Goal: Task Accomplishment & Management: Manage account settings

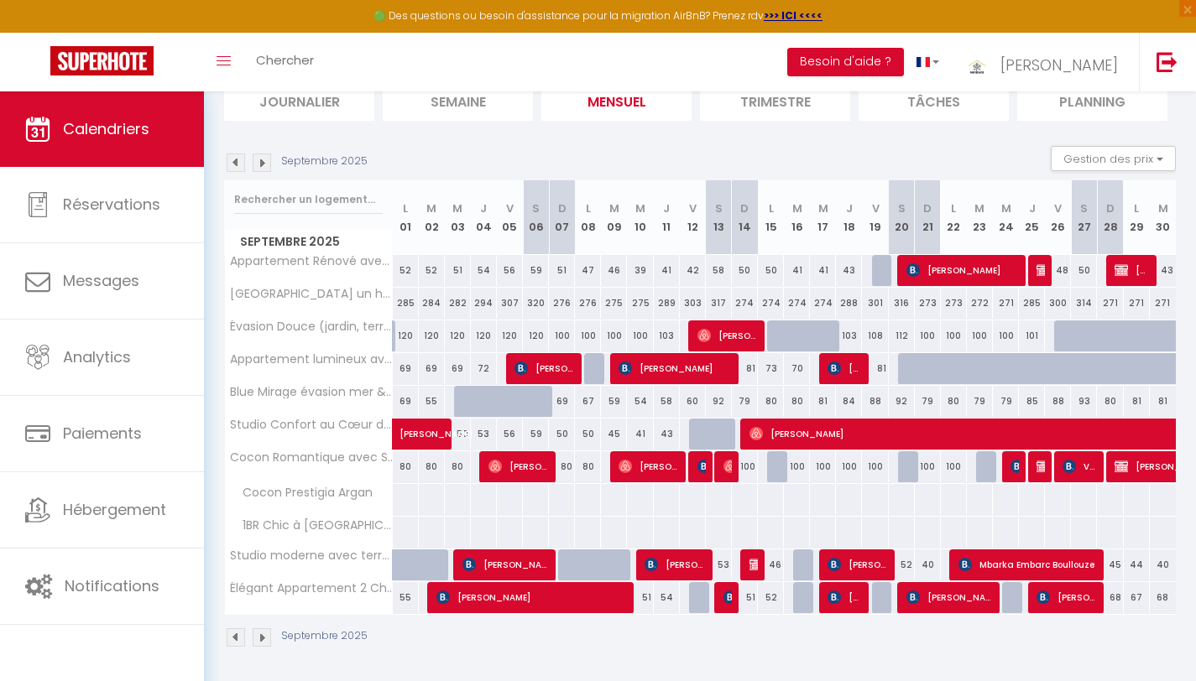
scroll to position [122, 0]
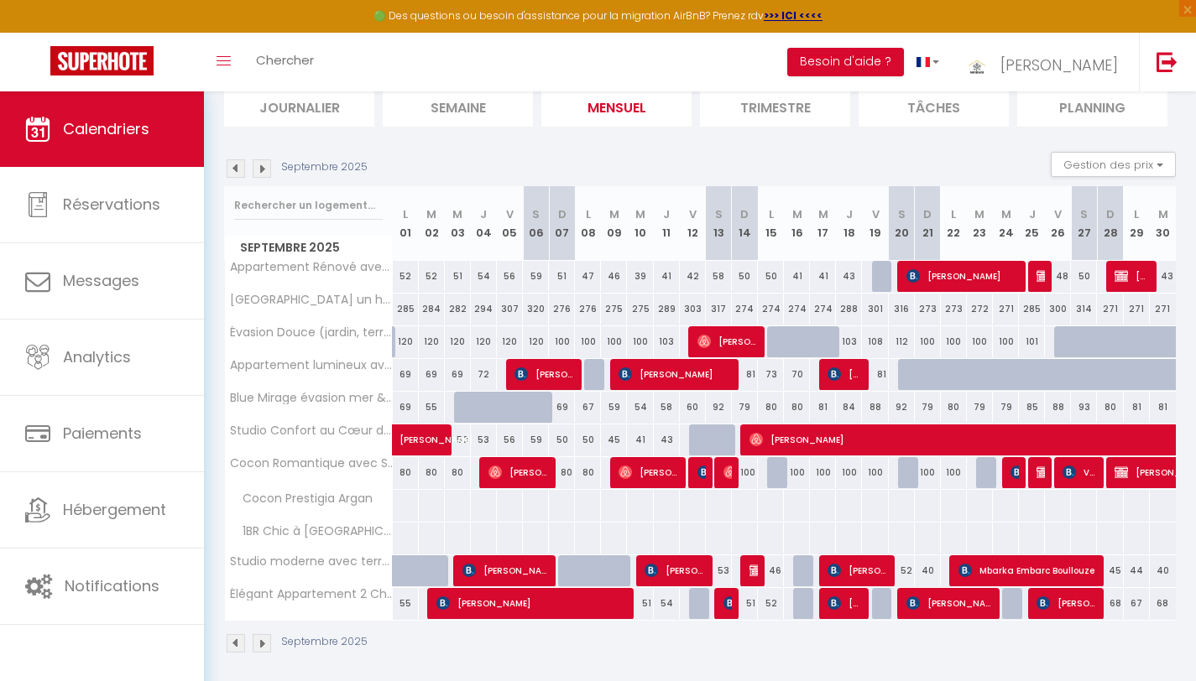
click at [263, 164] on img at bounding box center [262, 168] width 18 height 18
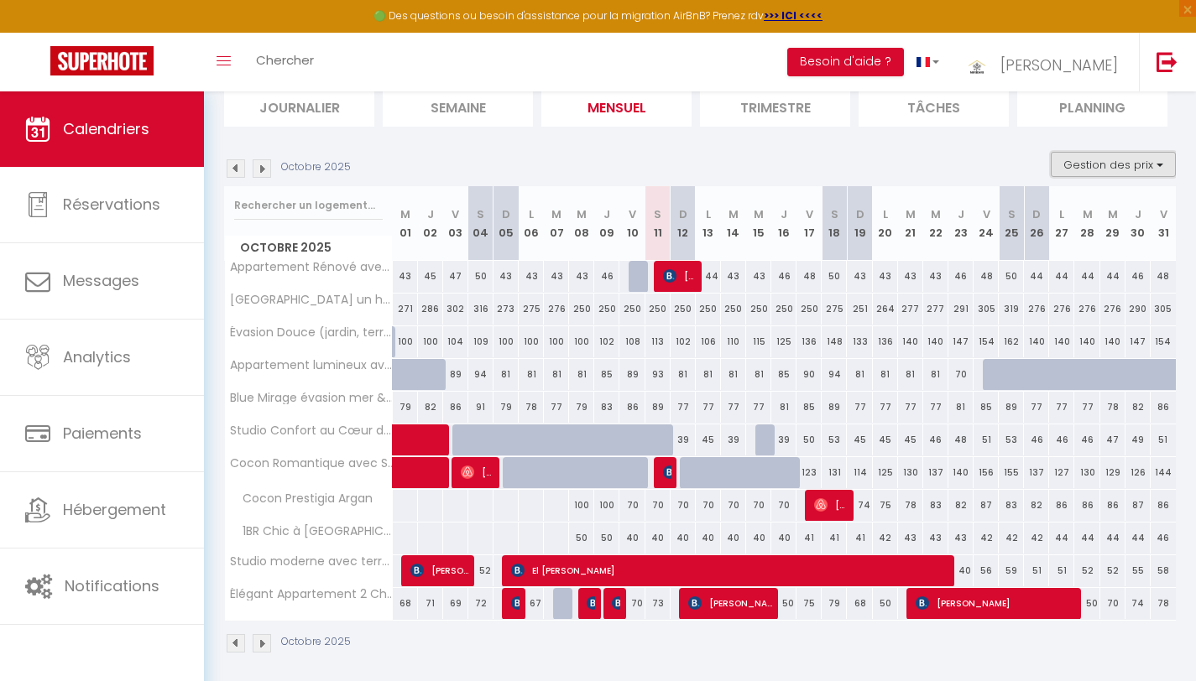
click at [1093, 164] on button "Gestion des prix" at bounding box center [1113, 164] width 125 height 25
click at [1028, 277] on input "Disponibilité" at bounding box center [1099, 275] width 151 height 17
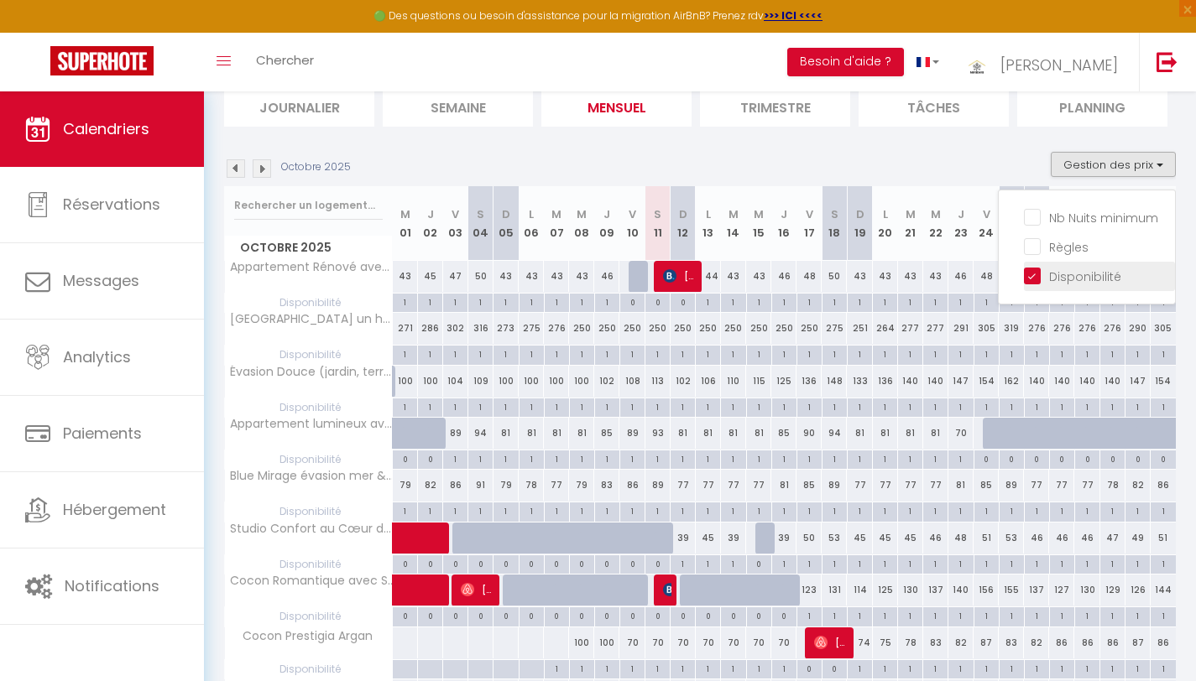
click at [1028, 275] on input "Disponibilité" at bounding box center [1099, 275] width 151 height 17
checkbox input "false"
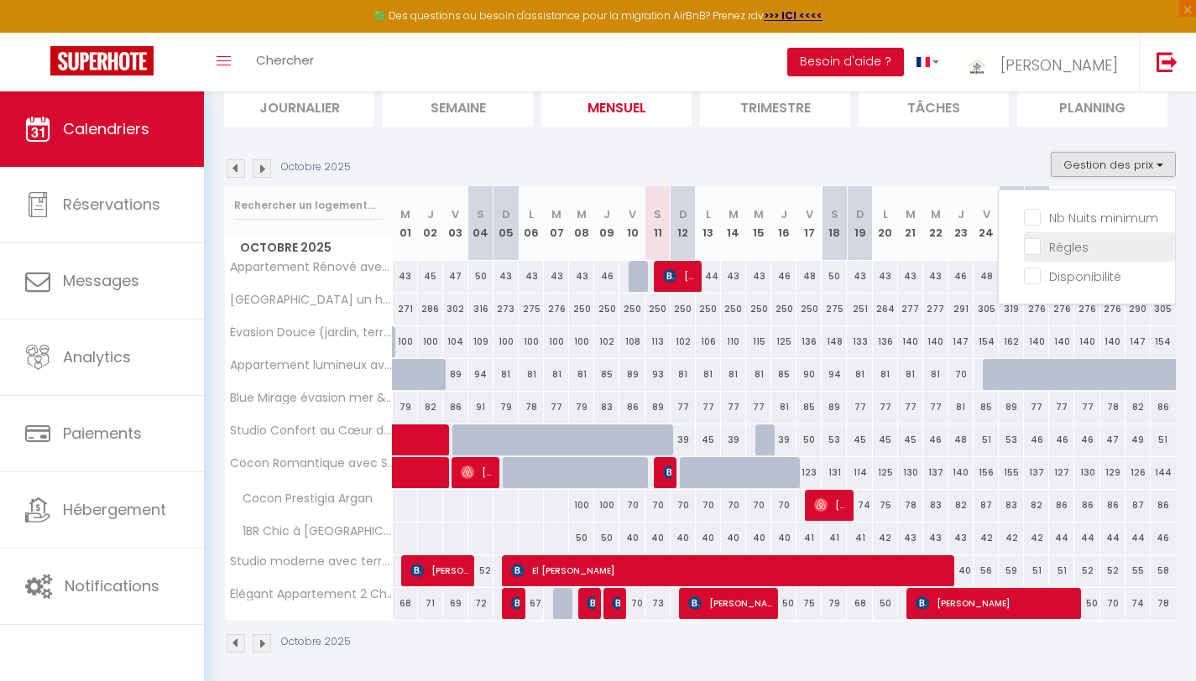
click at [1031, 252] on input "Règles" at bounding box center [1099, 245] width 151 height 17
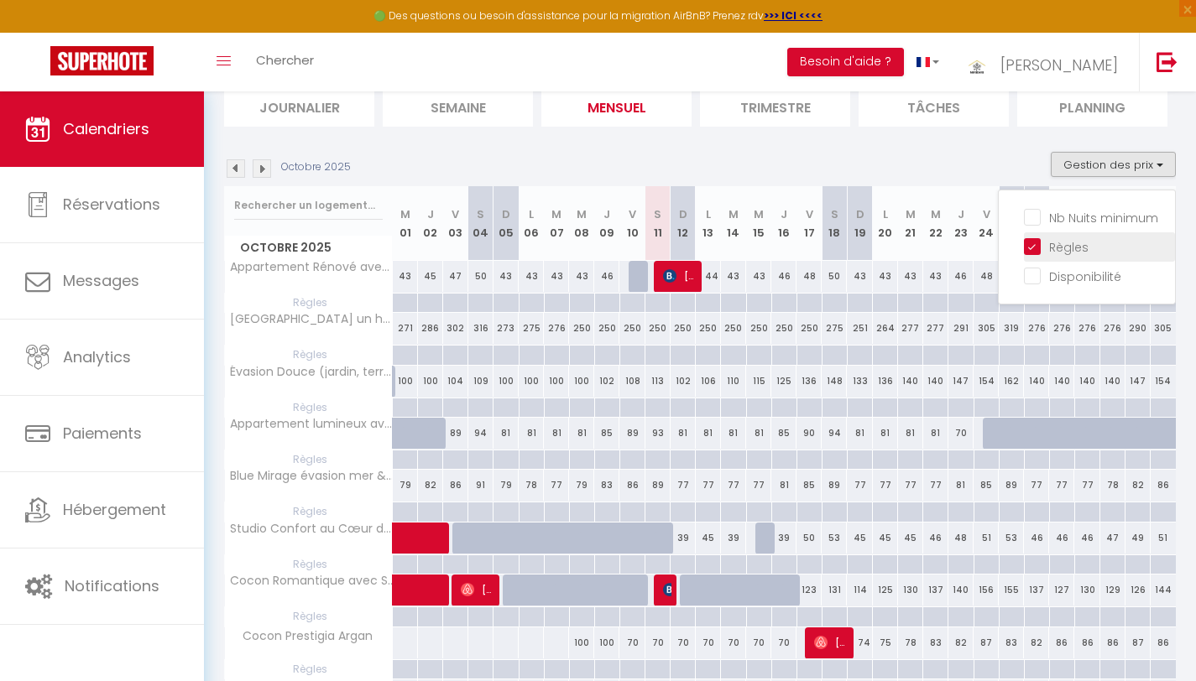
click at [1031, 252] on input "Règles" at bounding box center [1099, 245] width 151 height 17
checkbox input "false"
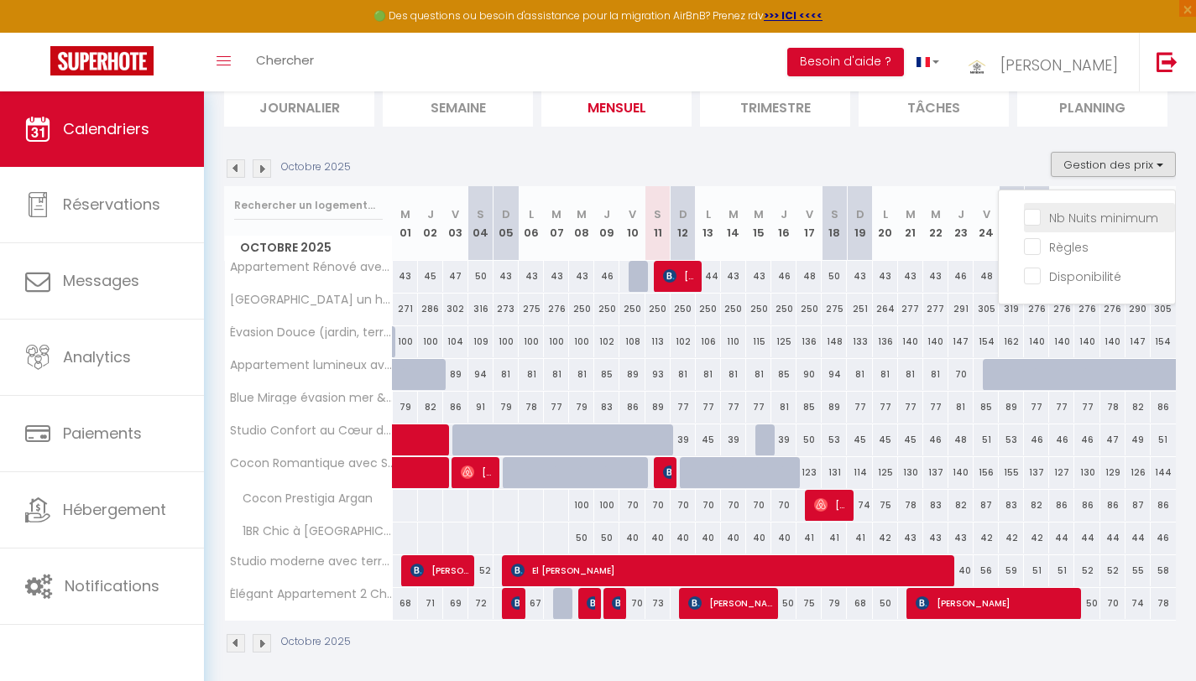
click at [1030, 214] on input "Nb Nuits minimum" at bounding box center [1099, 216] width 151 height 17
checkbox input "true"
select select
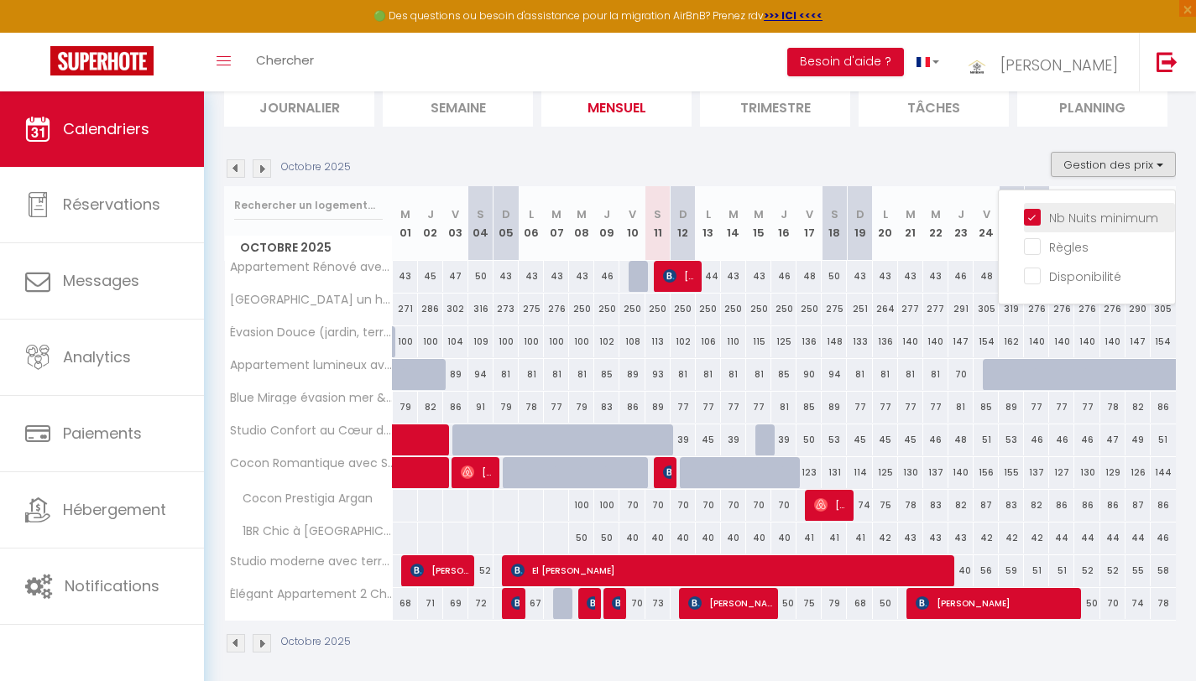
select select
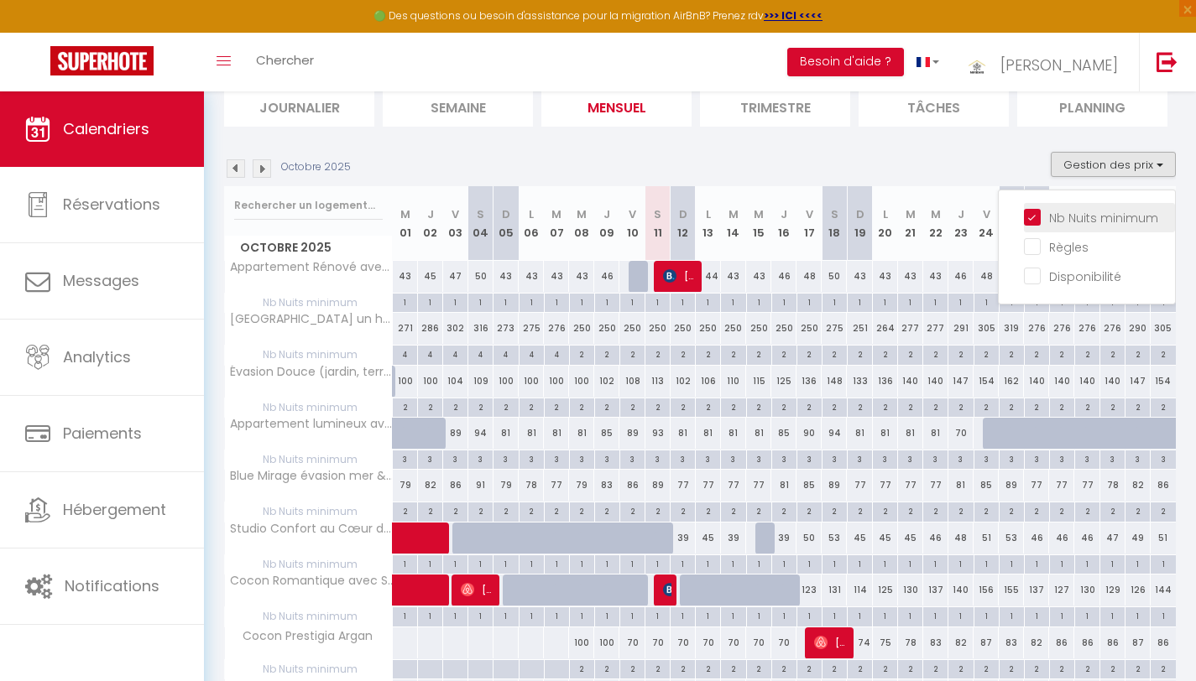
click at [1030, 214] on input "Nb Nuits minimum" at bounding box center [1099, 216] width 151 height 17
checkbox input "false"
select select
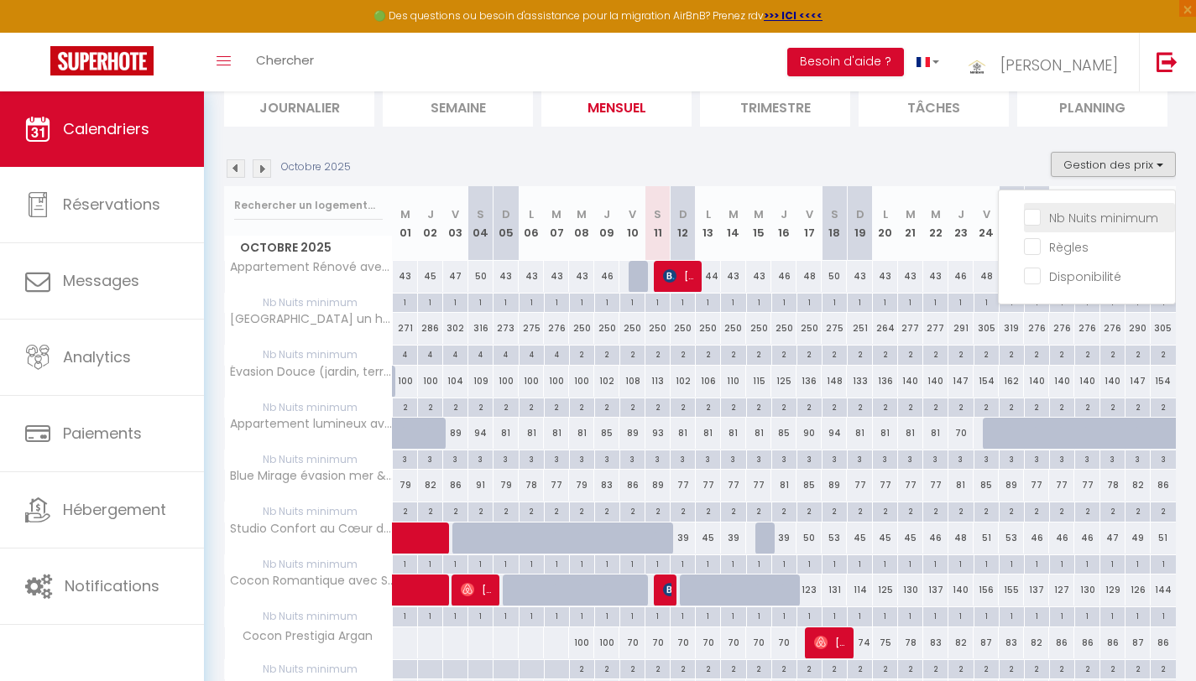
select select
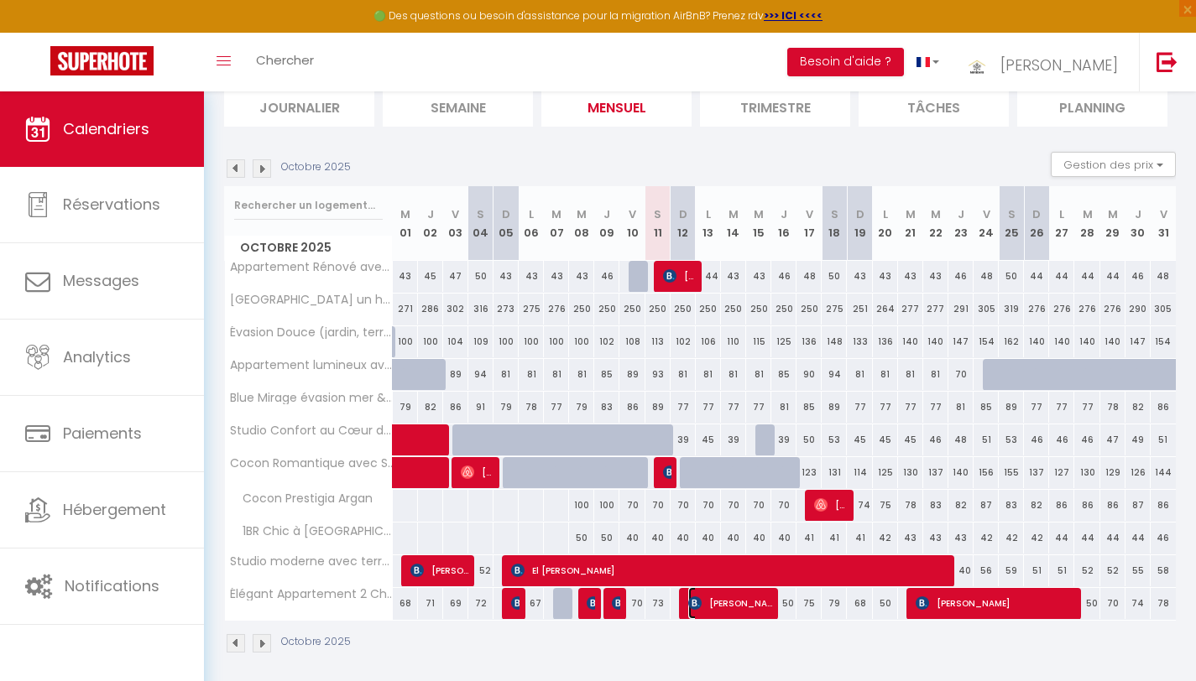
click at [717, 601] on span "[PERSON_NAME]" at bounding box center [730, 603] width 84 height 32
select select "OK"
select select "KO"
select select "0"
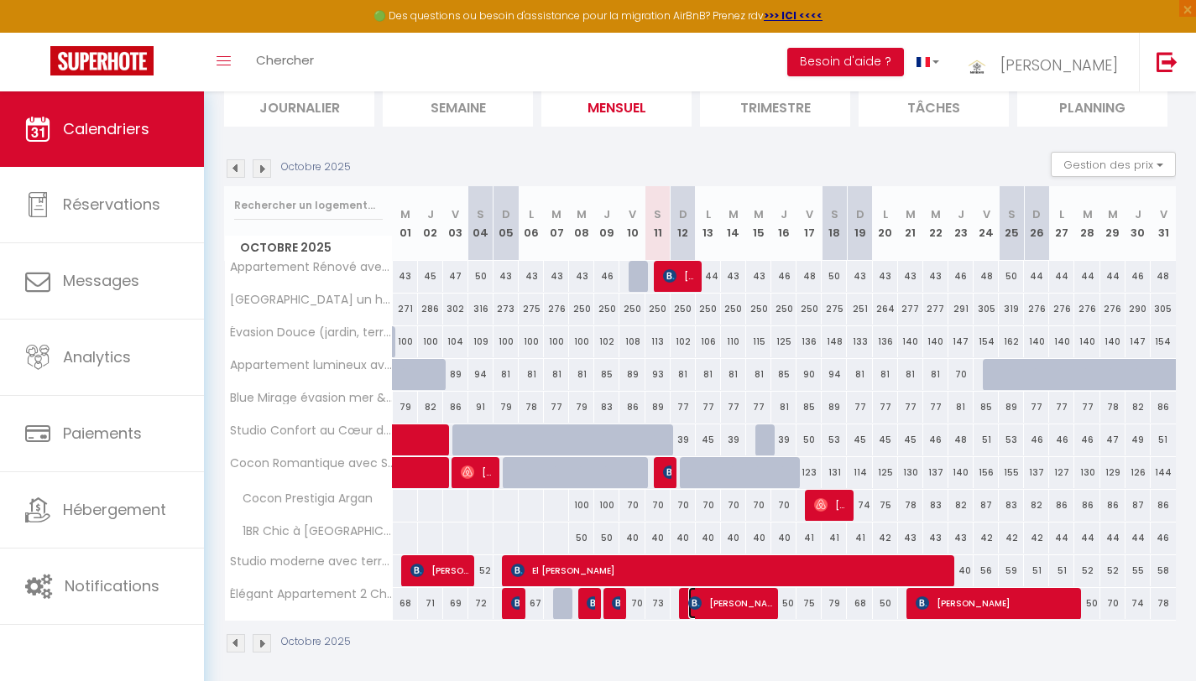
select select "1"
select select
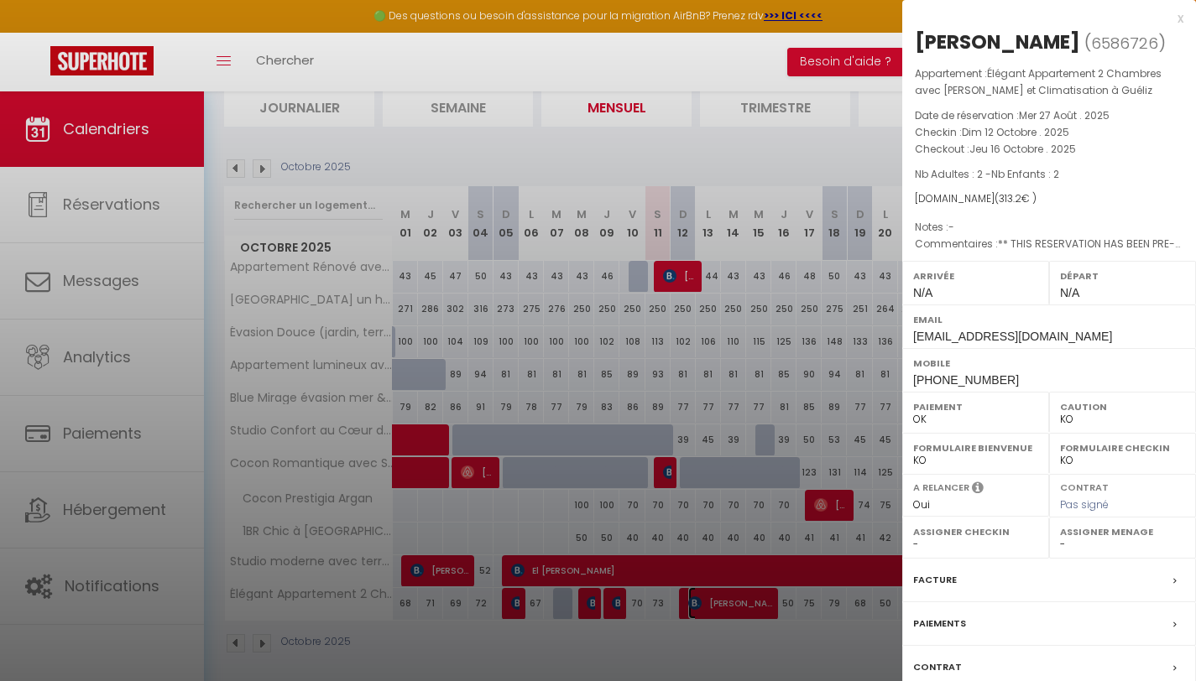
scroll to position [130, 0]
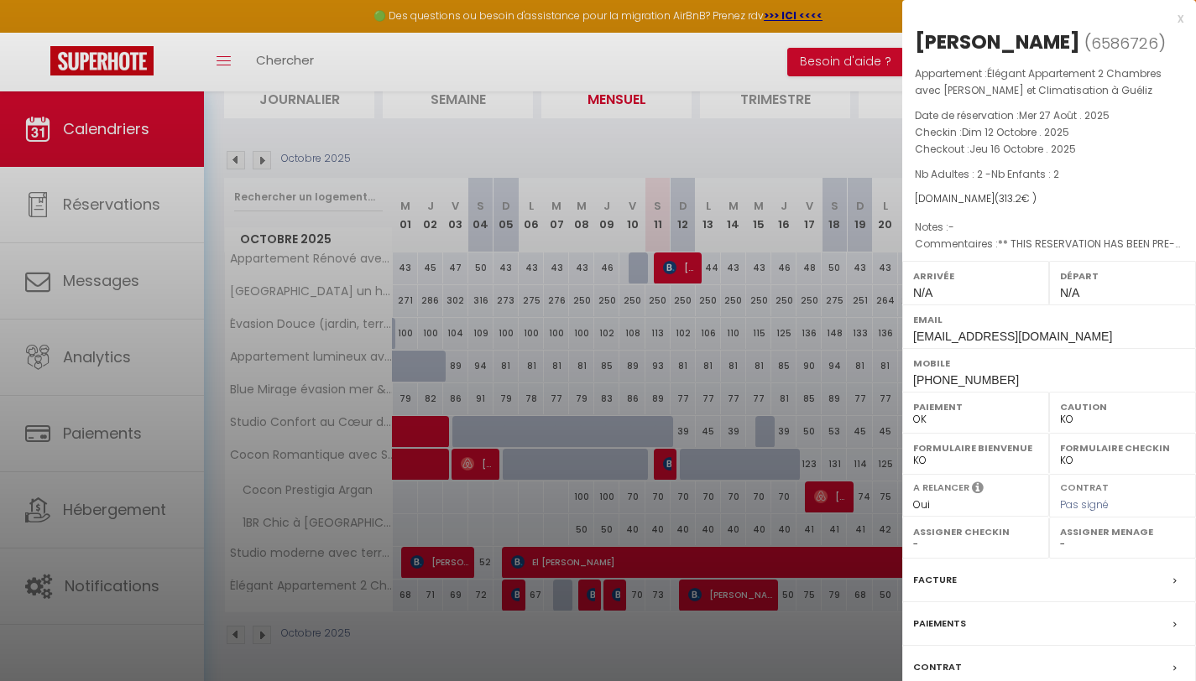
click at [945, 582] on label "Facture" at bounding box center [935, 581] width 44 height 18
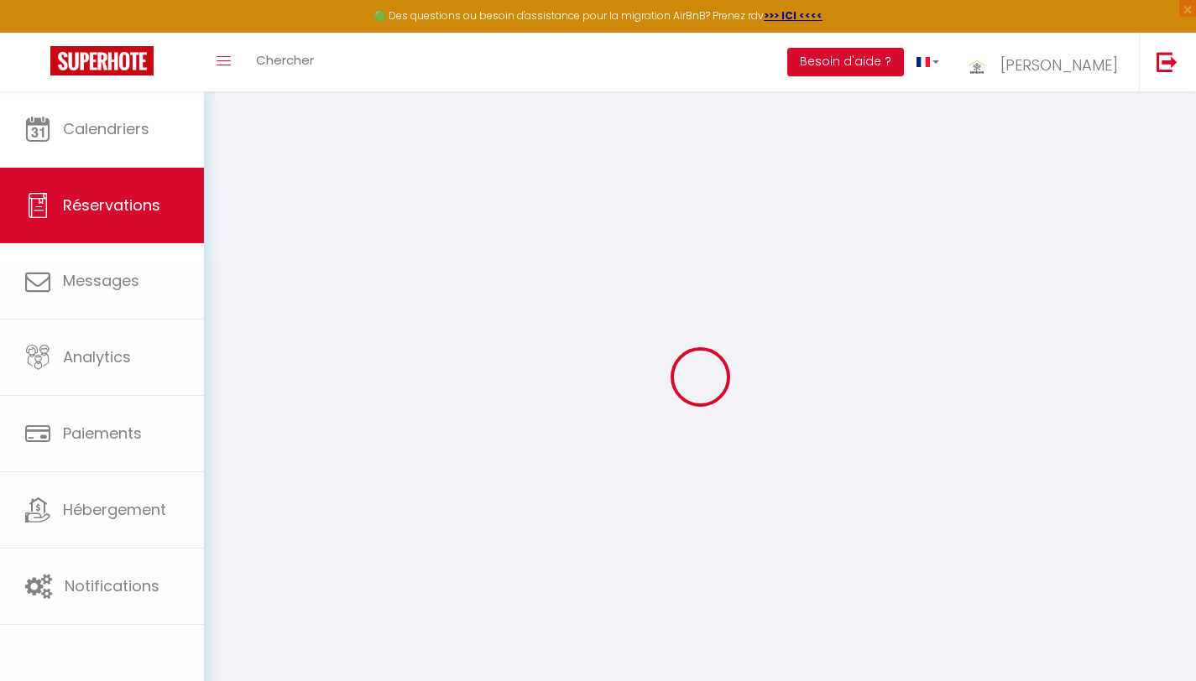
select select
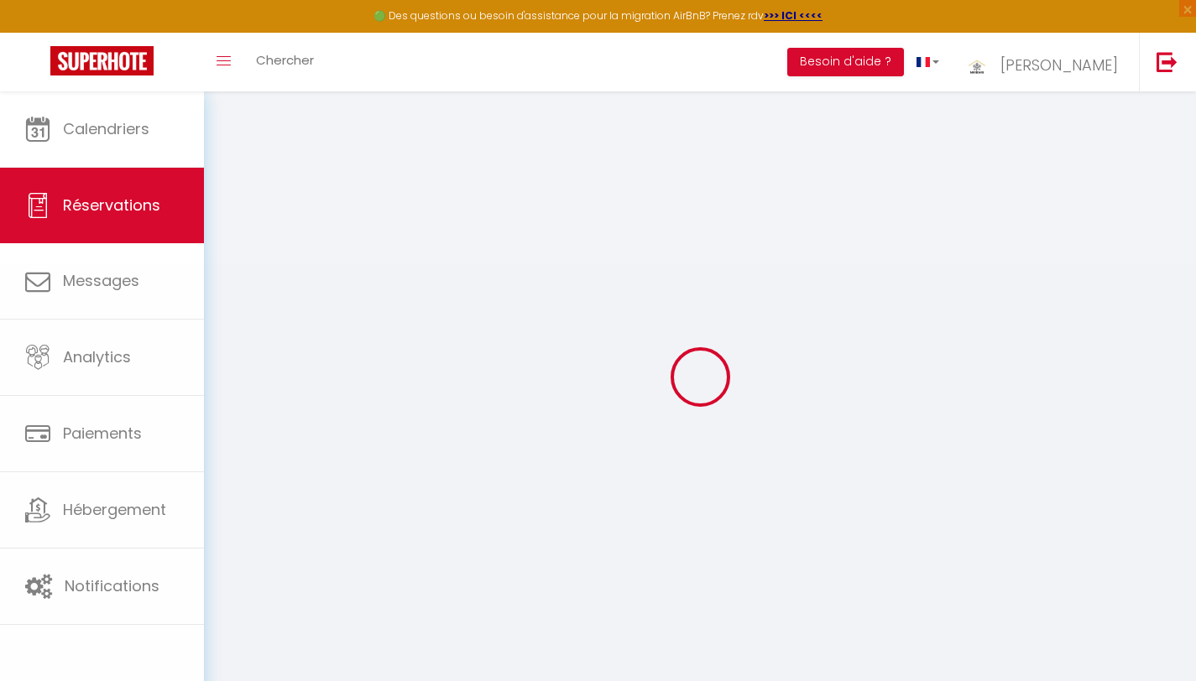
select select
checkbox input "false"
select select
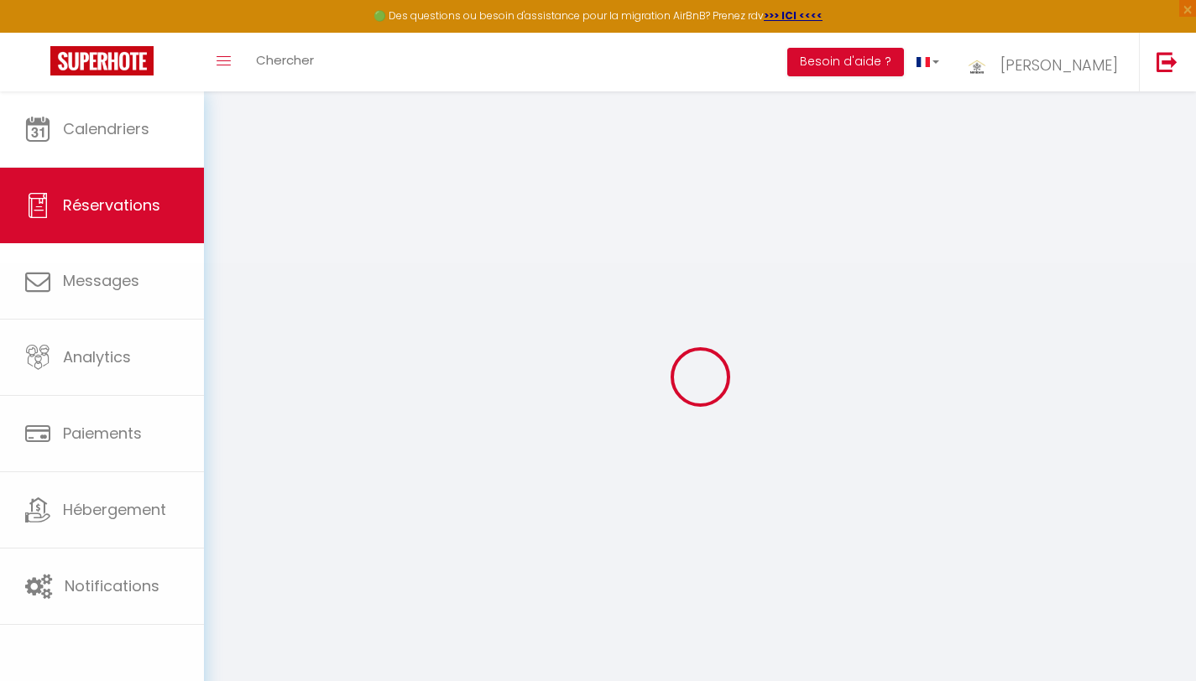
select select
checkbox input "false"
select select
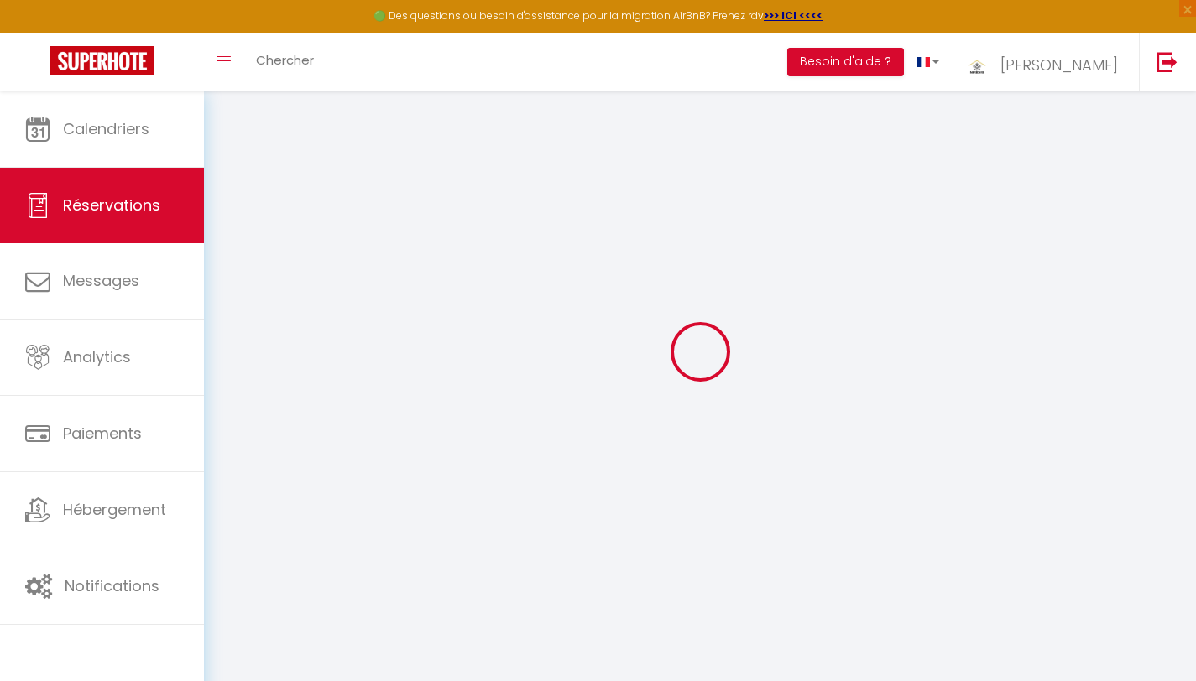
scroll to position [27, 0]
type input "[PERSON_NAME]"
type input "Belloni"
type input "[EMAIL_ADDRESS][DOMAIN_NAME]"
type input "[PHONE_NUMBER]"
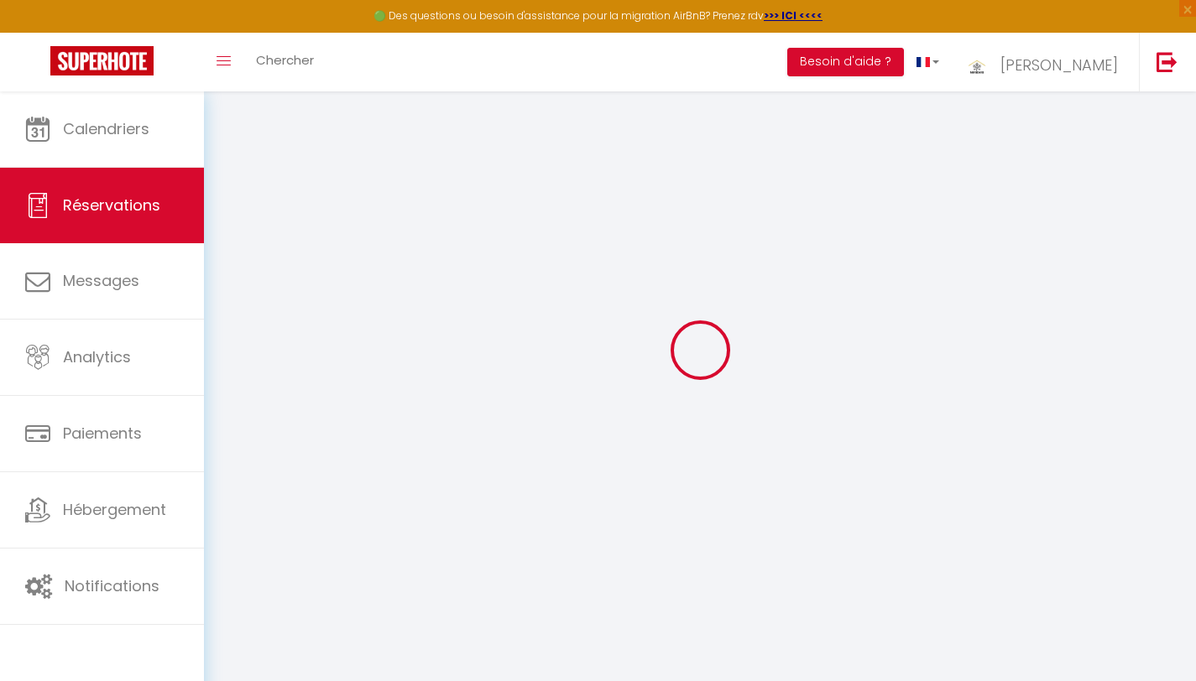
type input "."
select select "IT"
type input "53.24"
type input "6.26"
select select "59836"
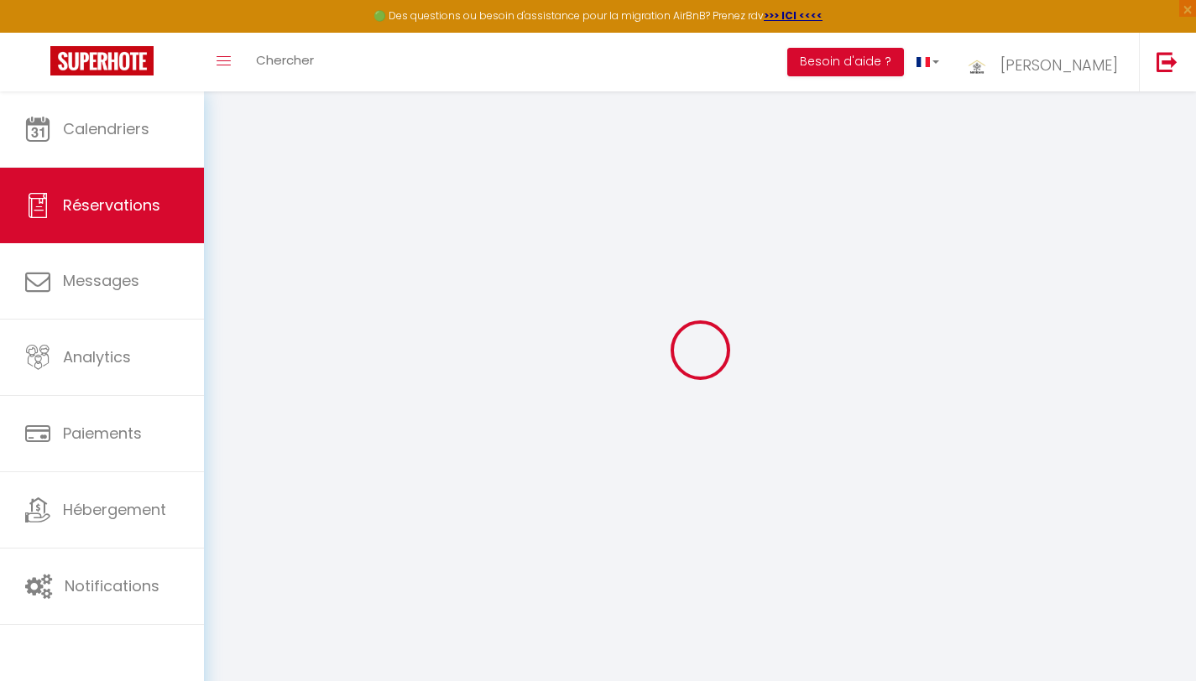
select select "1"
select select
type input "2"
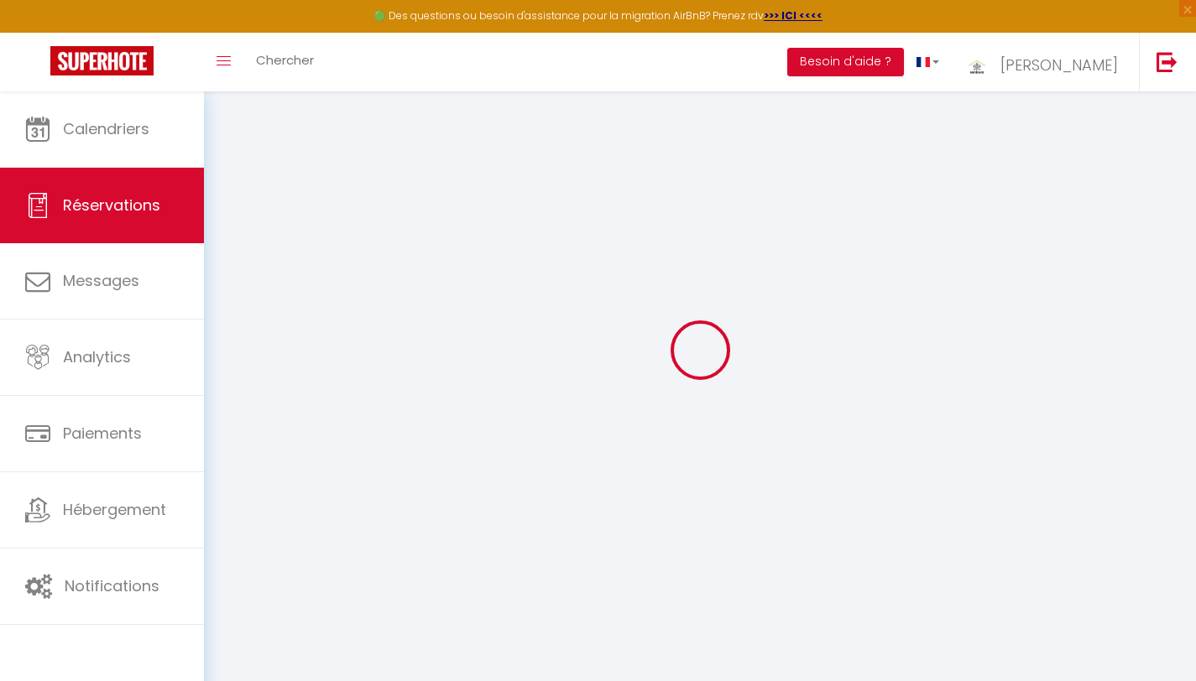
select select "12"
select select
type input "295.2"
checkbox input "false"
type input "0"
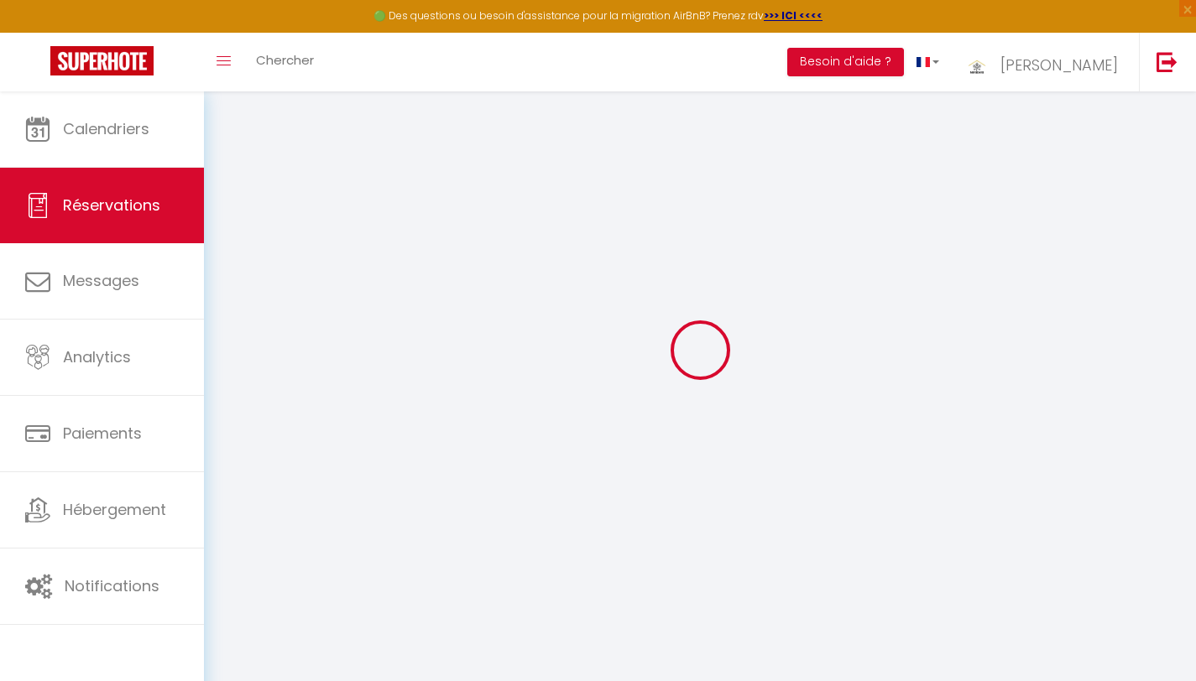
select select "2"
type input "0"
select select
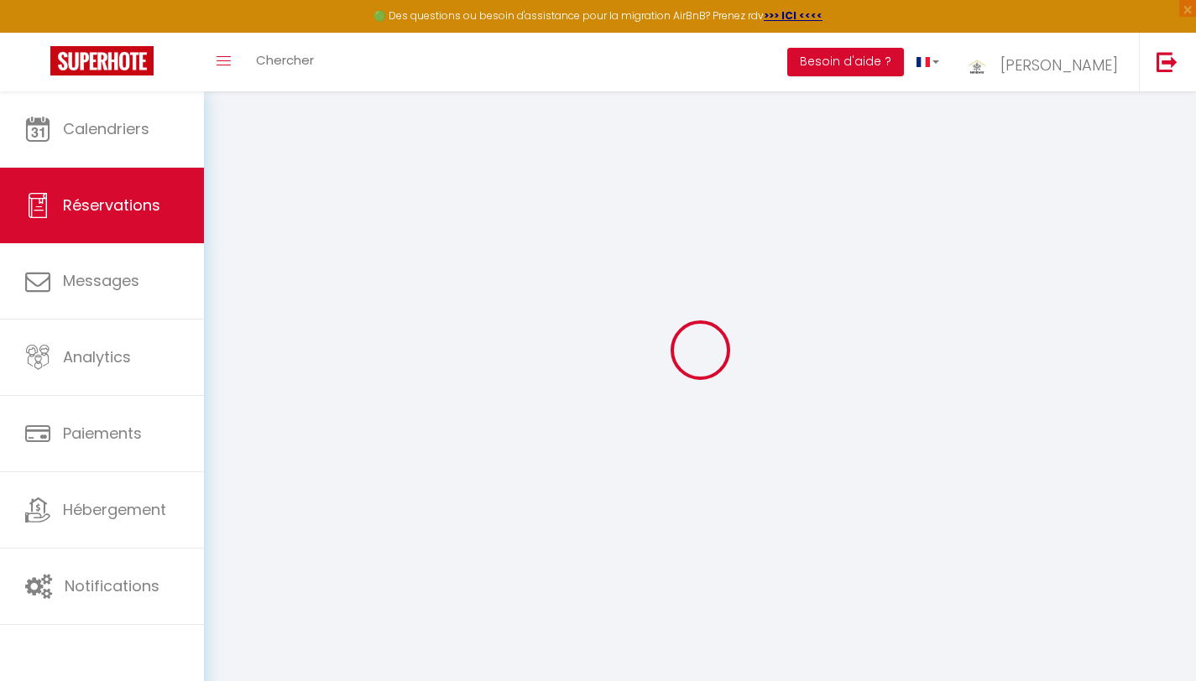
select select
select select "14"
checkbox input "false"
select select
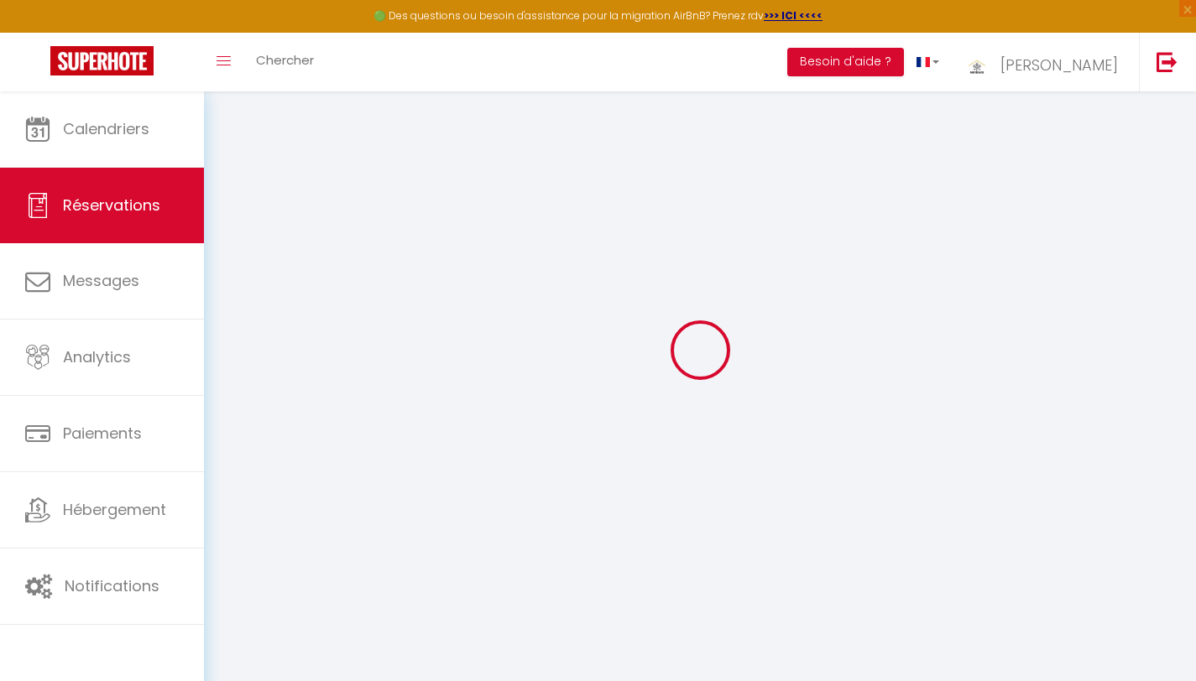
checkbox input "false"
select select
checkbox input "false"
select select
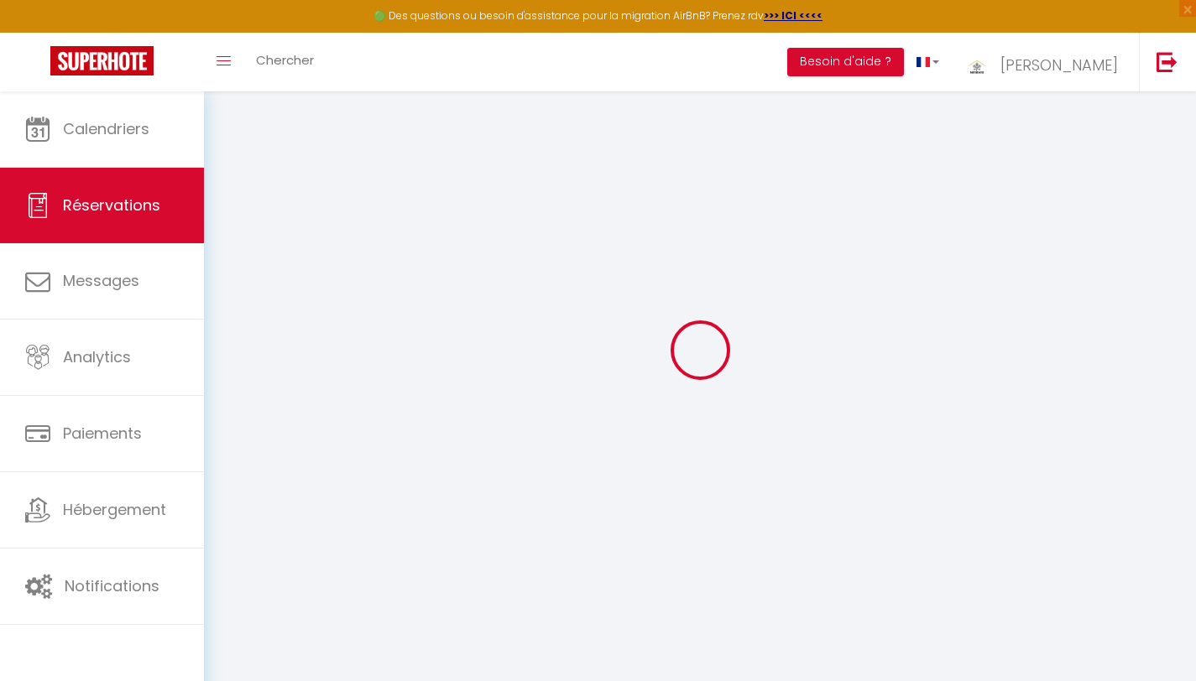
select select
checkbox input "false"
type textarea "** THIS RESERVATION HAS BEEN PRE-PAID ** BOOKING NOTE : Payment charge is EUR 6…"
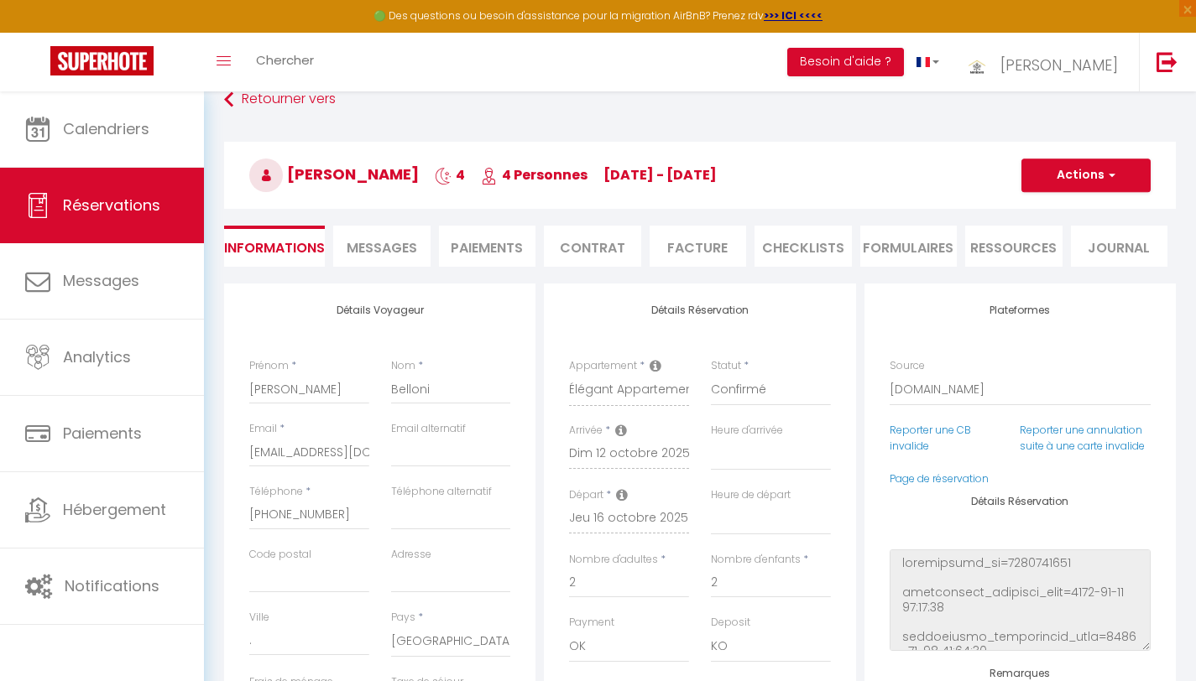
type input "18"
select select
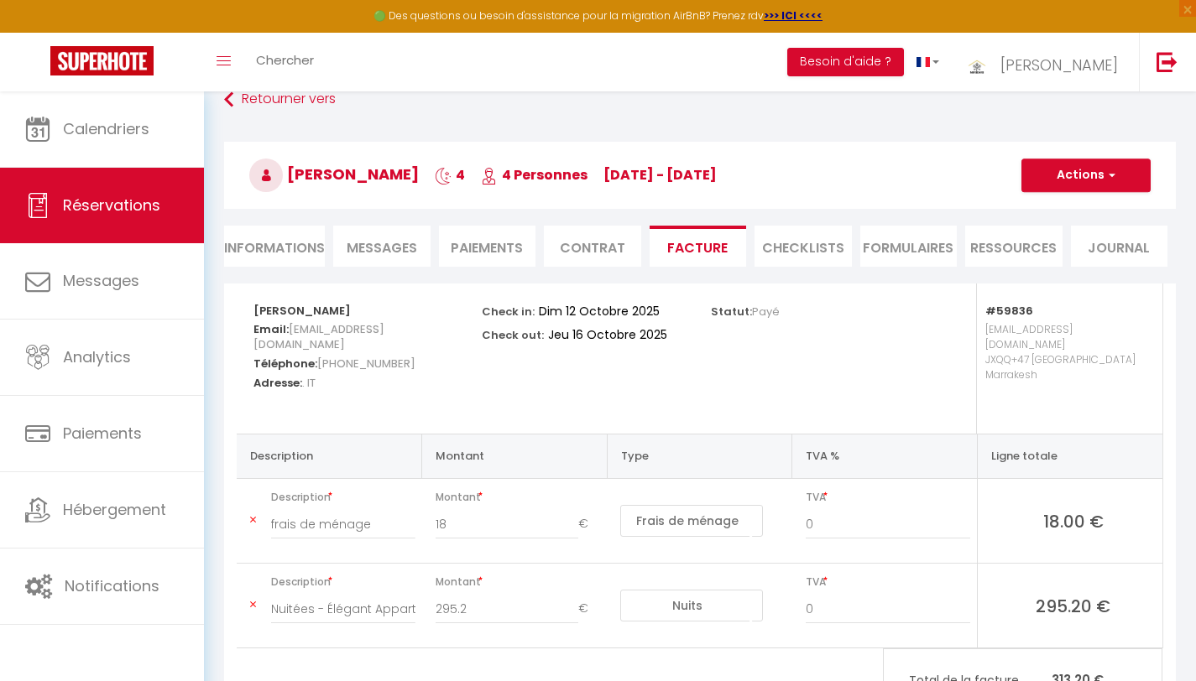
click at [303, 248] on li "Informations" at bounding box center [274, 246] width 101 height 41
select select
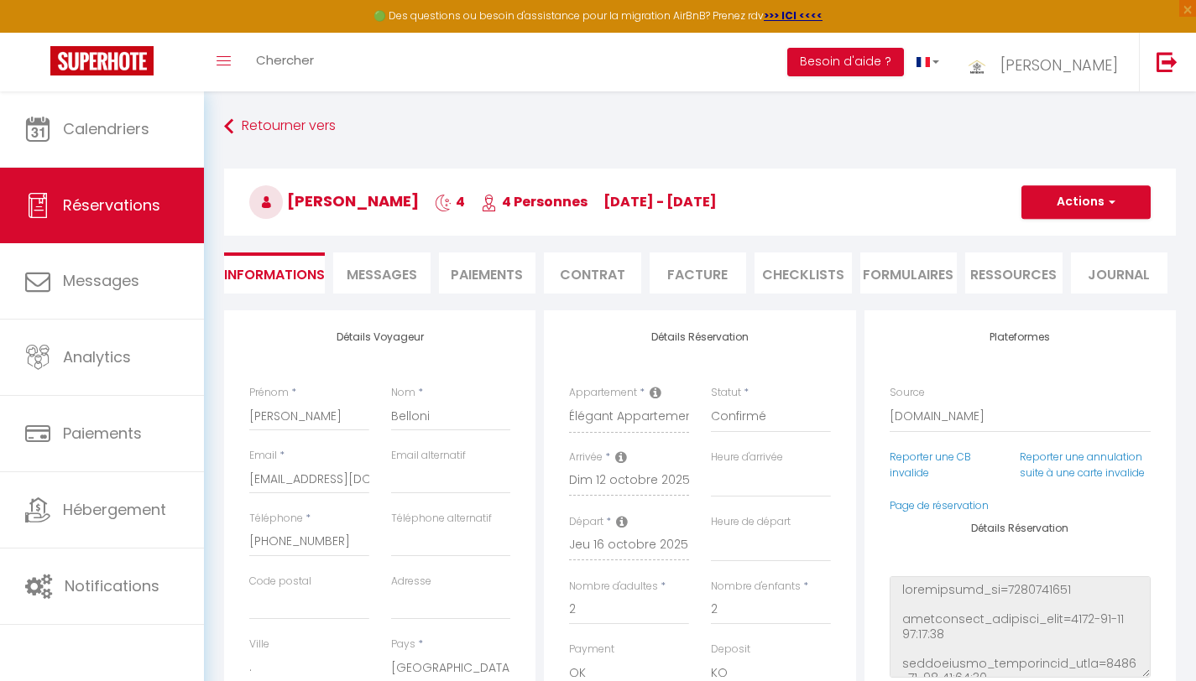
click at [388, 275] on span "Messages" at bounding box center [382, 274] width 70 height 19
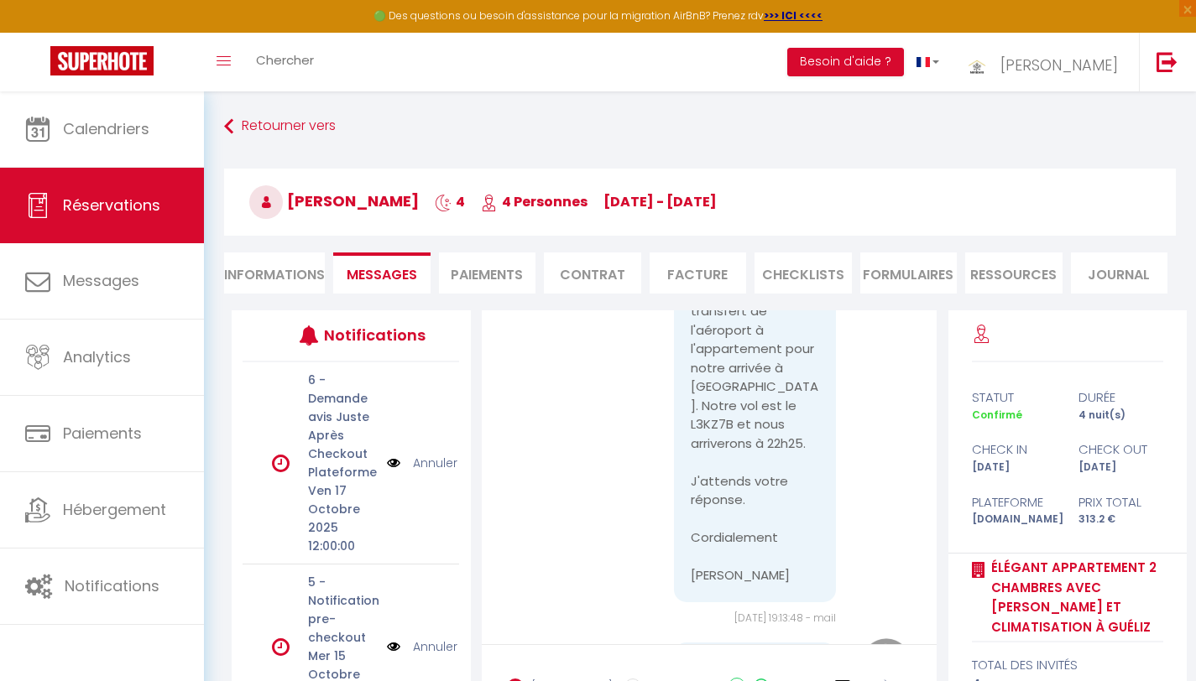
scroll to position [1786, 0]
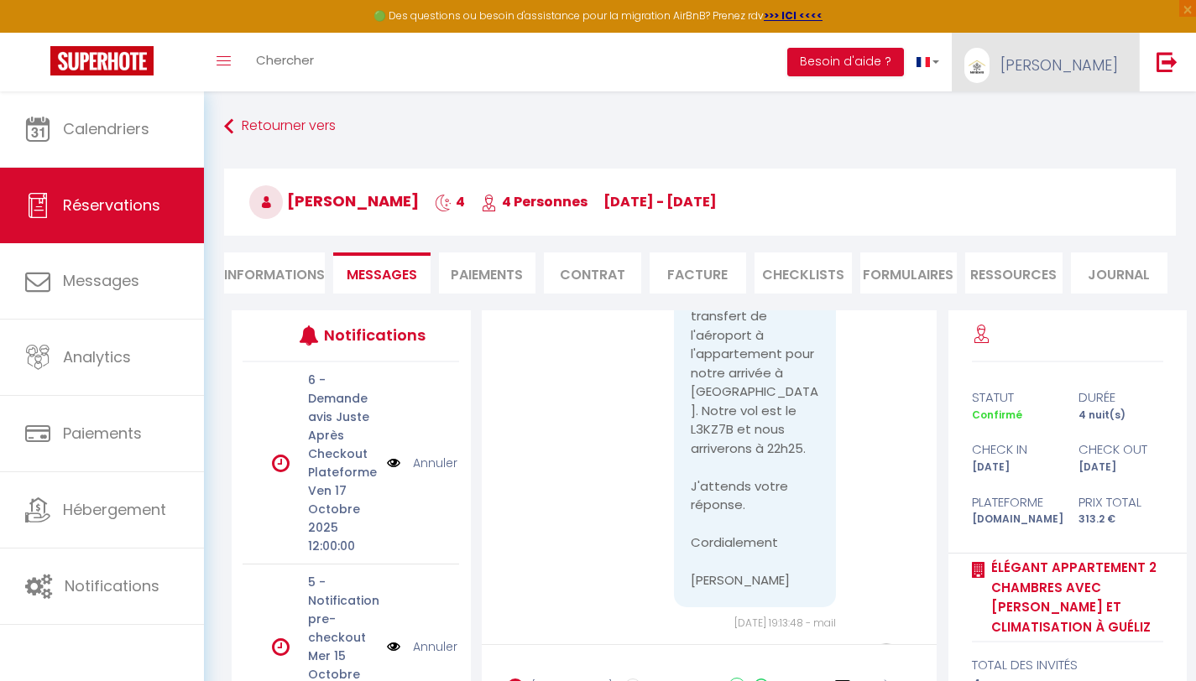
click at [1064, 76] on link "[PERSON_NAME]" at bounding box center [1045, 62] width 187 height 59
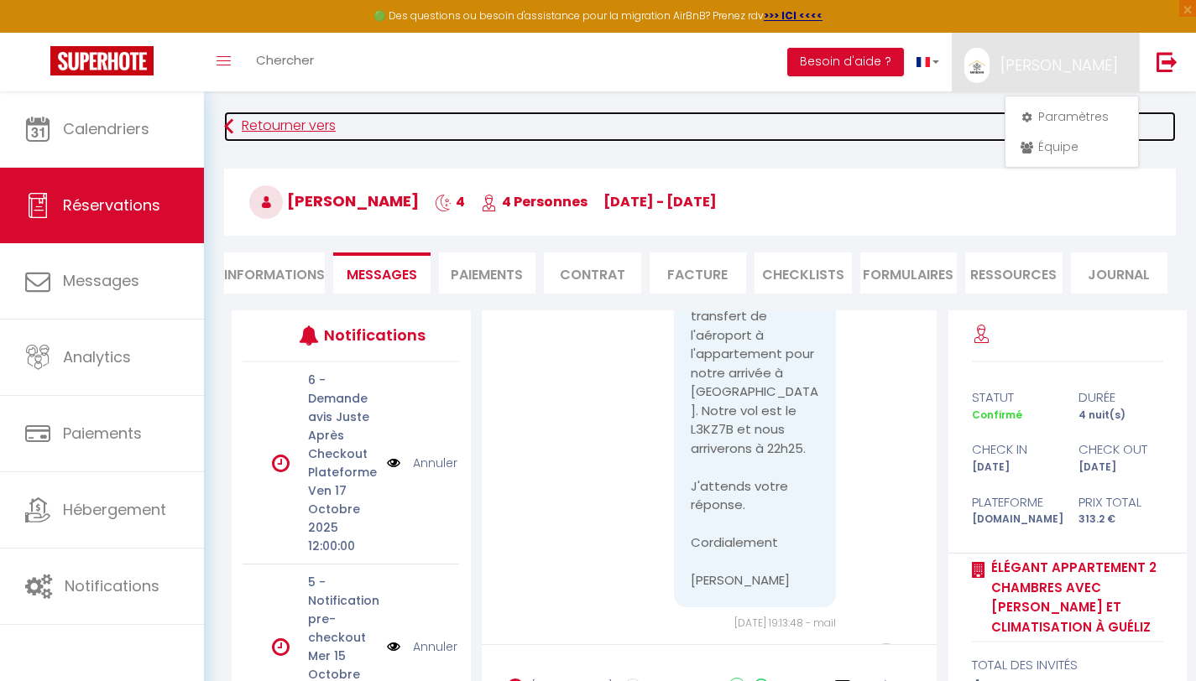
click at [954, 139] on link "Retourner vers" at bounding box center [700, 127] width 952 height 30
select select
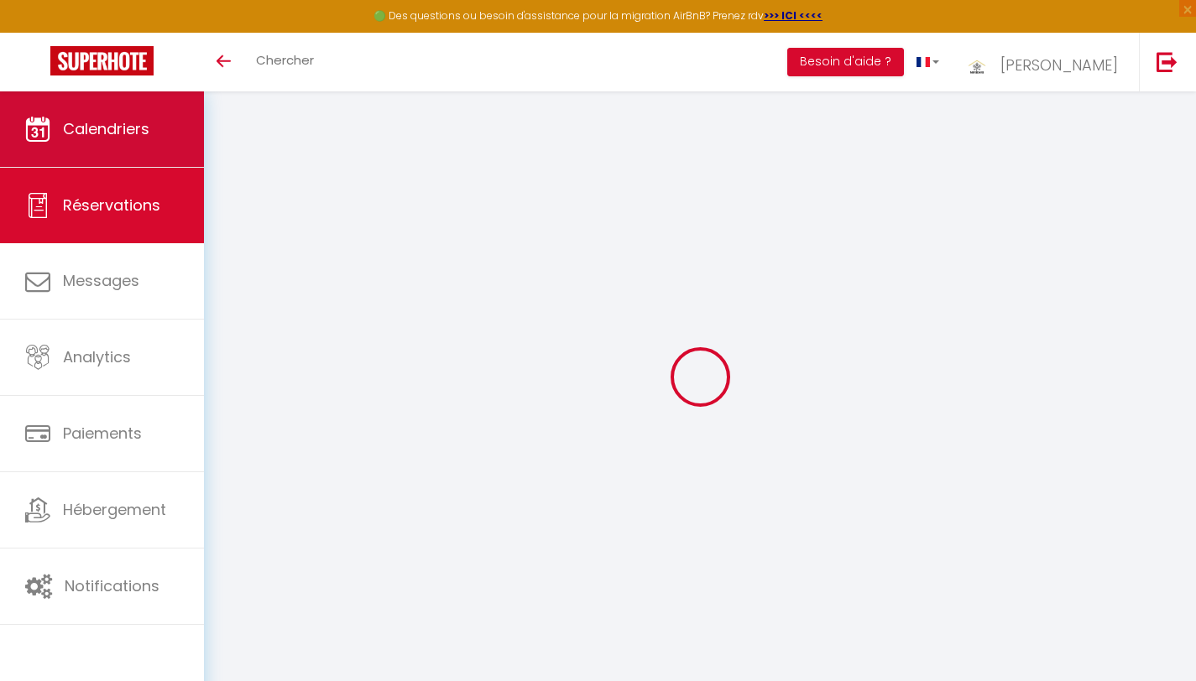
click at [113, 144] on link "Calendriers" at bounding box center [102, 129] width 204 height 76
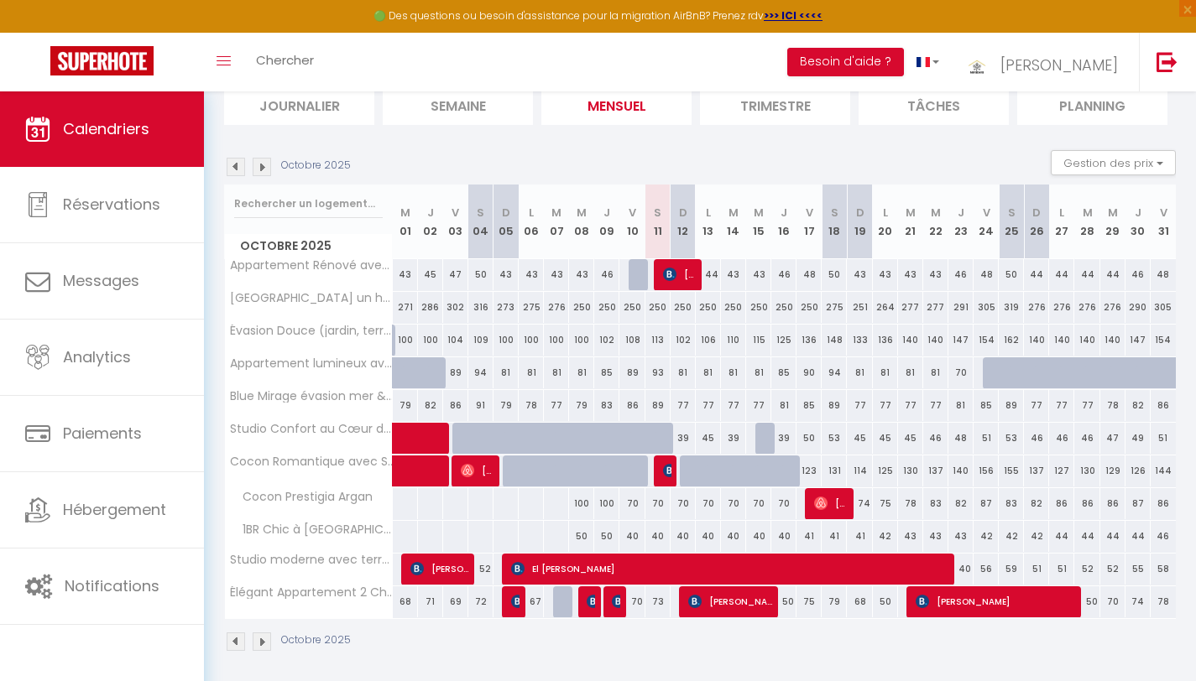
scroll to position [130, 0]
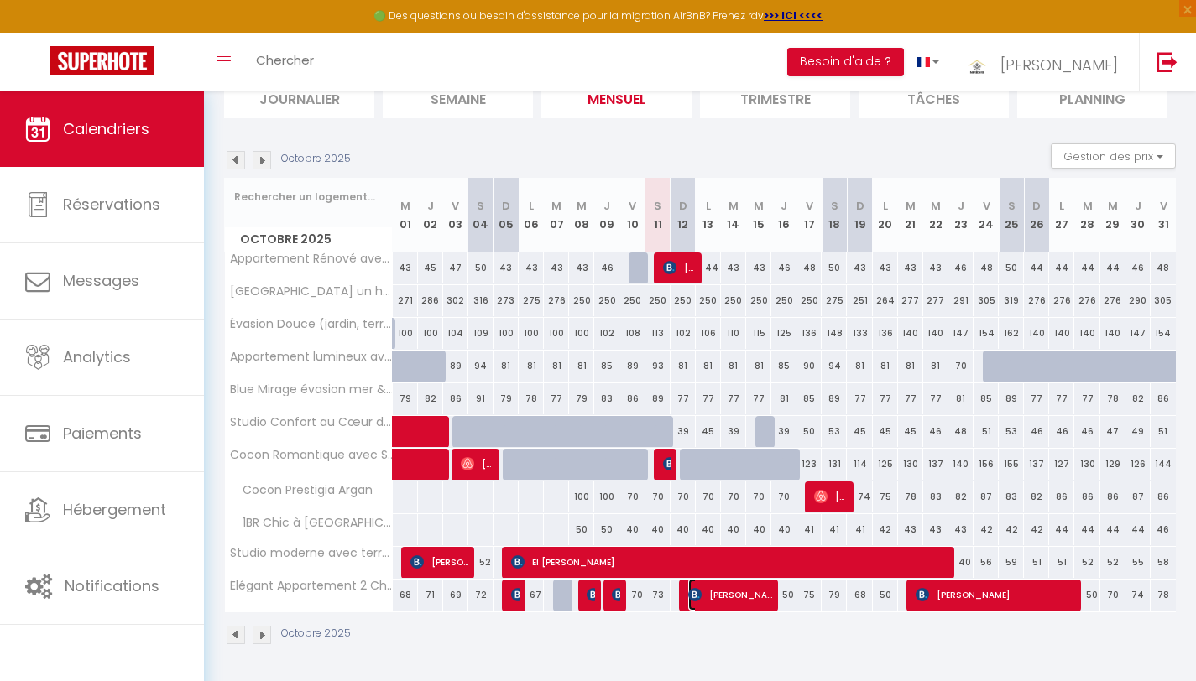
click at [731, 594] on span "[PERSON_NAME]" at bounding box center [730, 595] width 84 height 32
select select "OK"
select select "KO"
select select "0"
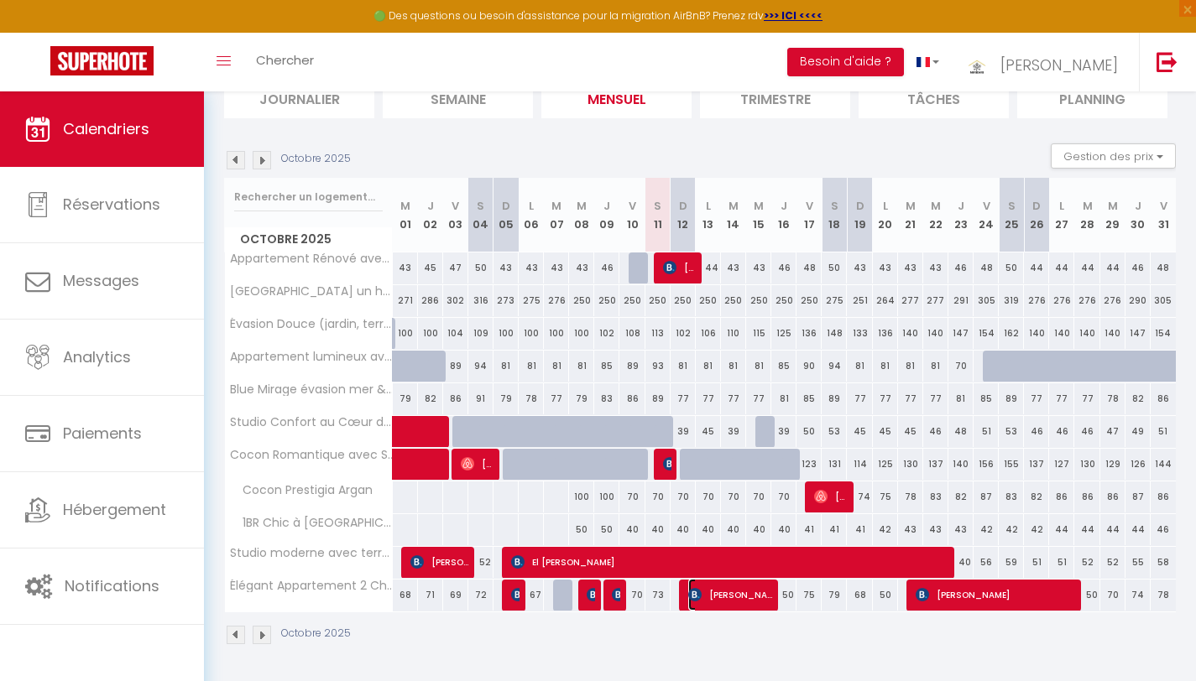
select select "1"
select select
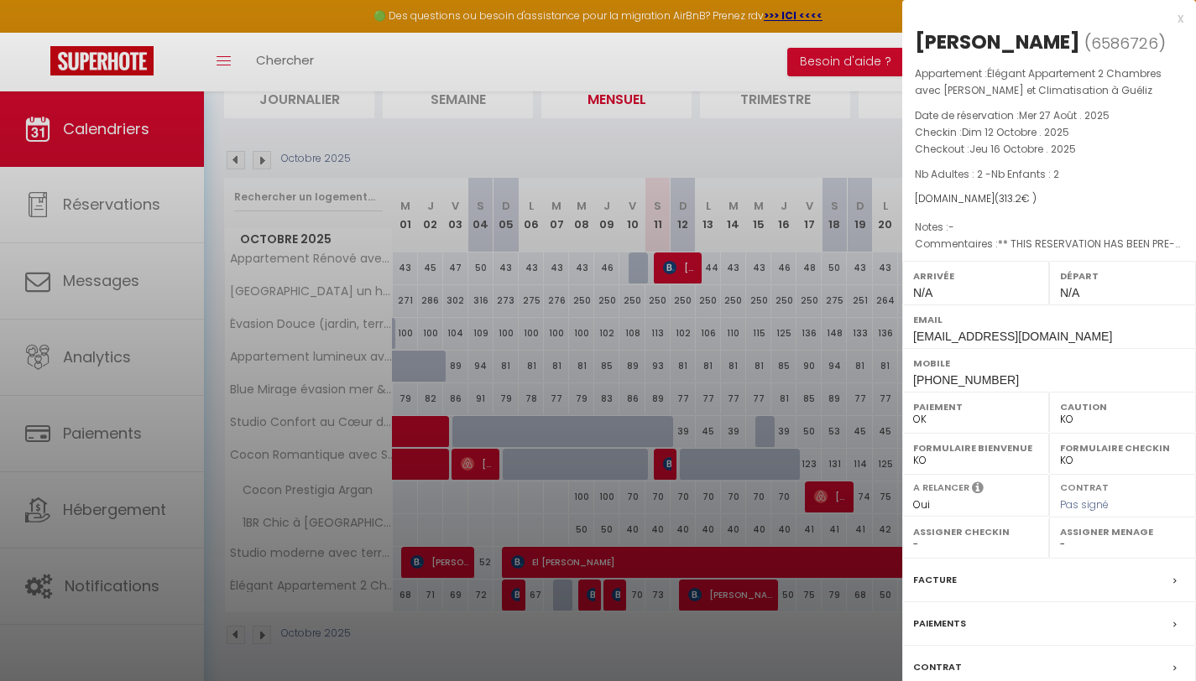
click at [935, 621] on label "Paiements" at bounding box center [939, 624] width 53 height 18
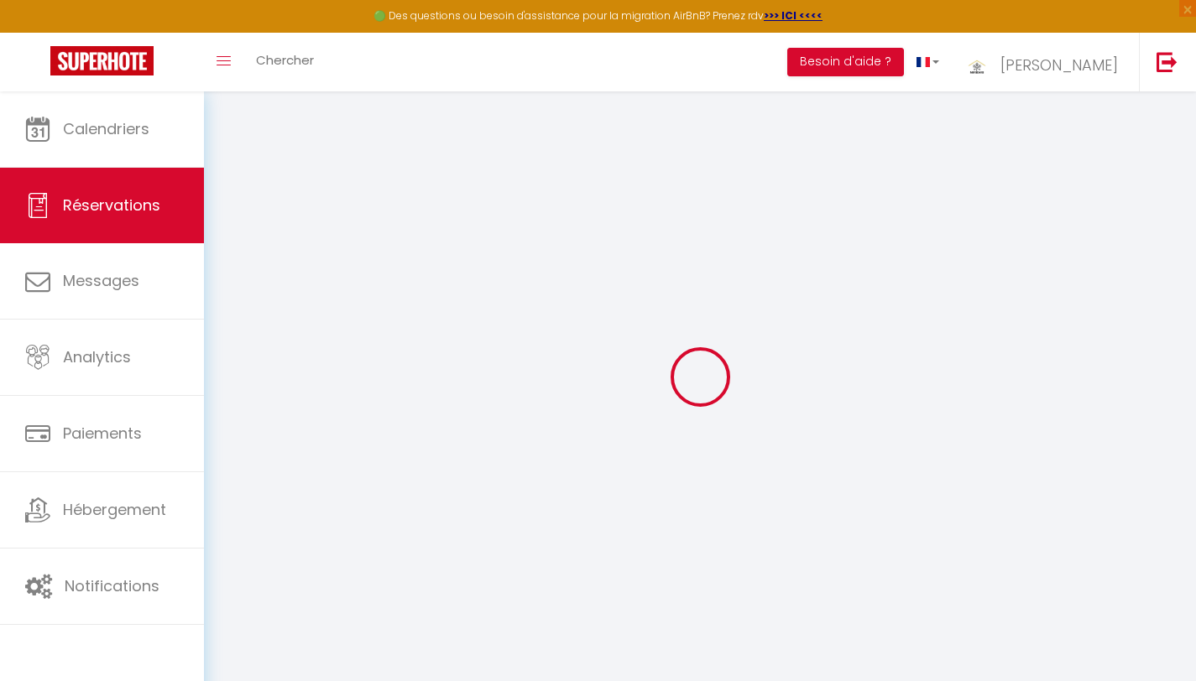
select select
checkbox input "false"
type textarea "** THIS RESERVATION HAS BEEN PRE-PAID ** BOOKING NOTE : Payment charge is EUR 6…"
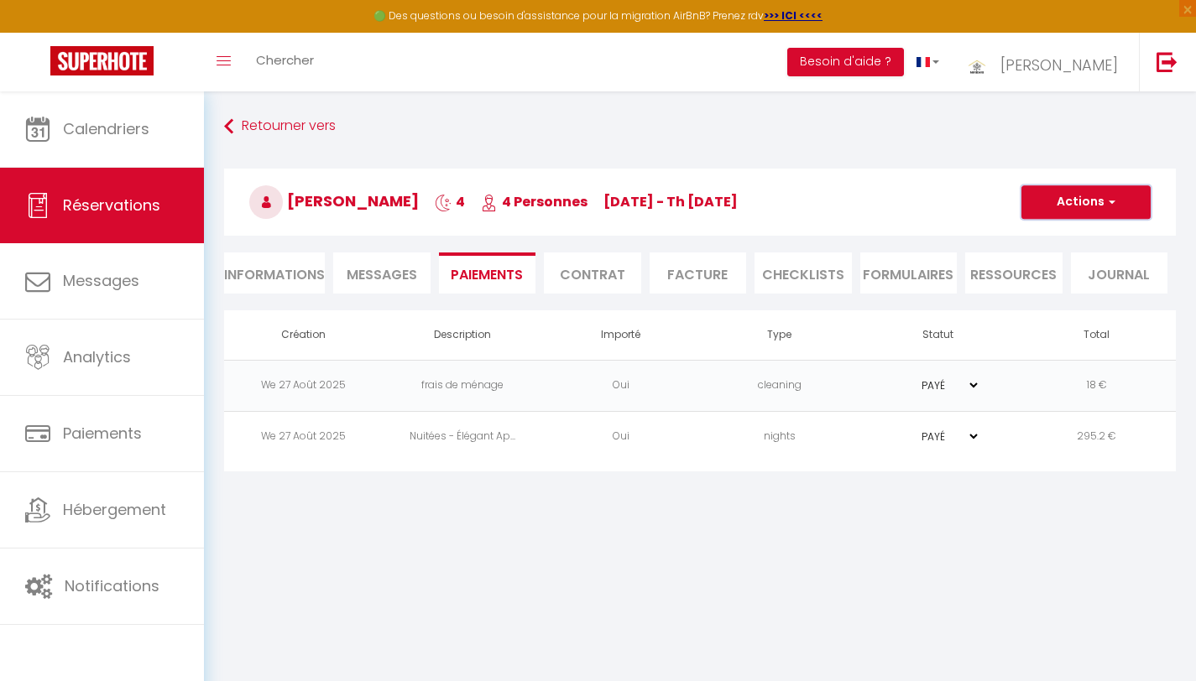
click at [1096, 201] on button "Actions" at bounding box center [1085, 202] width 129 height 34
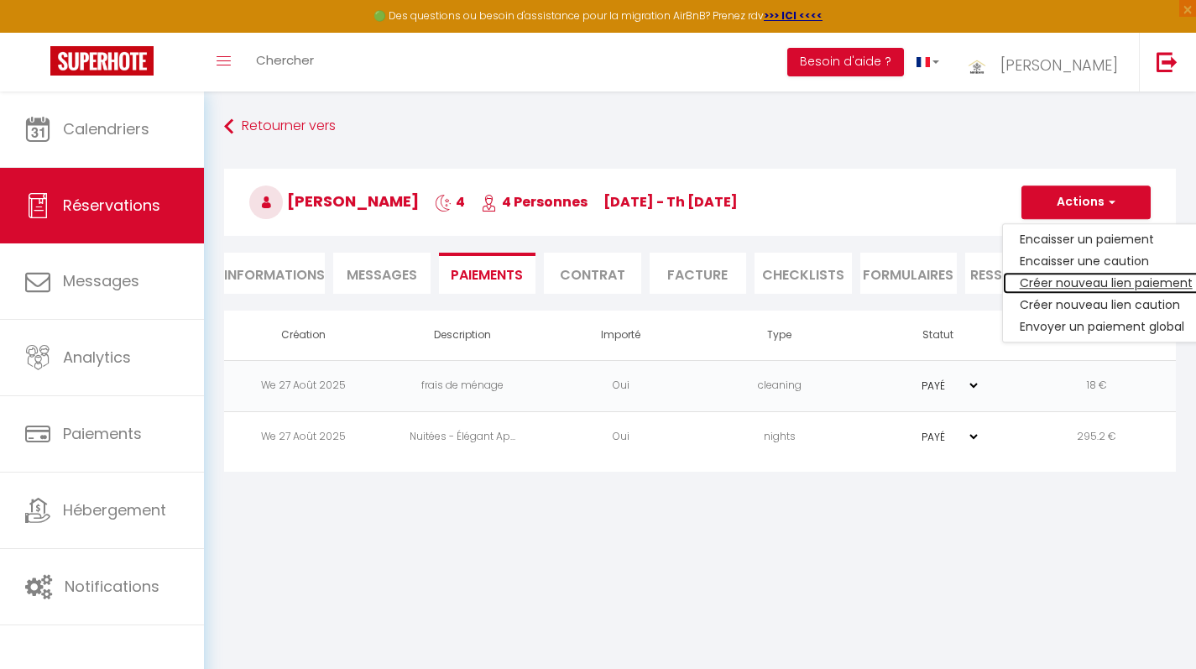
click at [1062, 280] on link "Créer nouveau lien paiement" at bounding box center [1106, 283] width 206 height 22
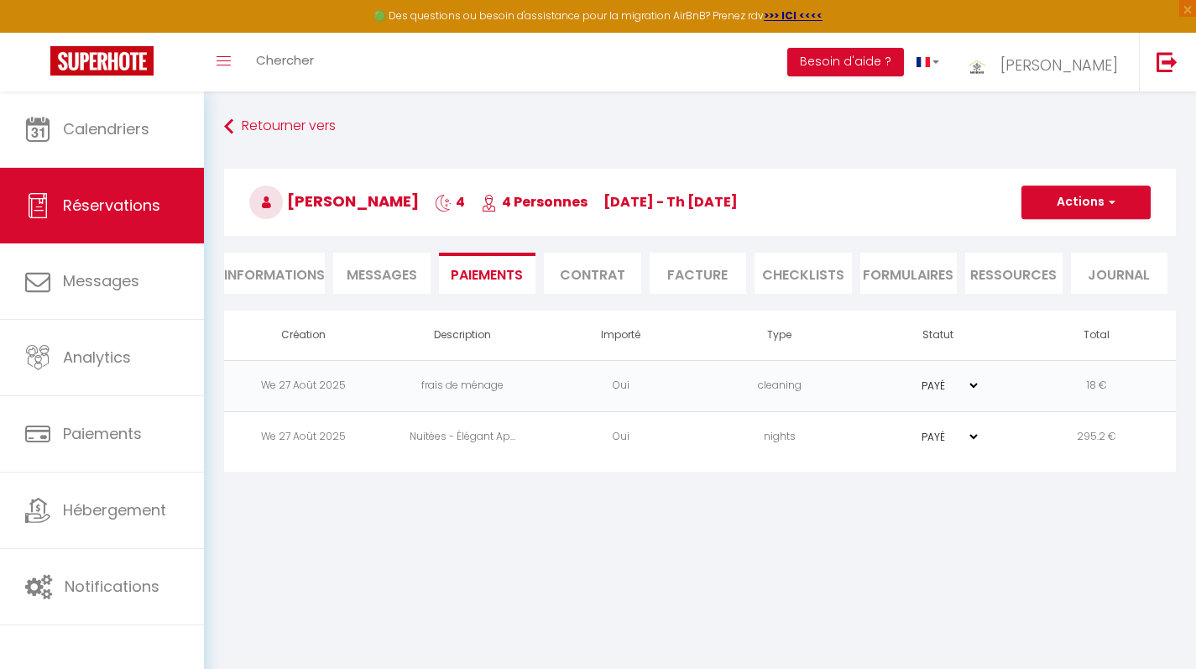
select select "nights"
type input "[EMAIL_ADDRESS][DOMAIN_NAME]"
select select "10810"
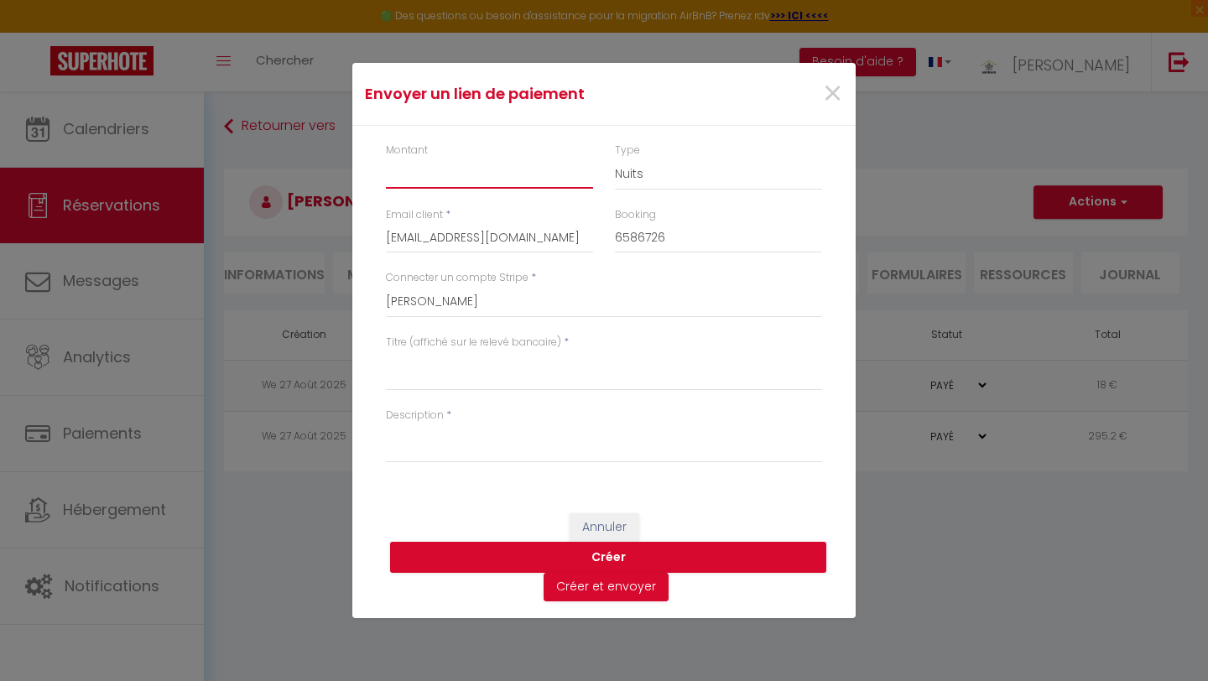
click at [472, 180] on input "Montant" at bounding box center [489, 174] width 207 height 30
drag, startPoint x: 604, startPoint y: 90, endPoint x: 642, endPoint y: 92, distance: 37.8
click at [642, 92] on h4 "Envoyer un lien de paiement" at bounding box center [520, 93] width 311 height 23
click at [601, 527] on button "Annuler" at bounding box center [605, 528] width 70 height 29
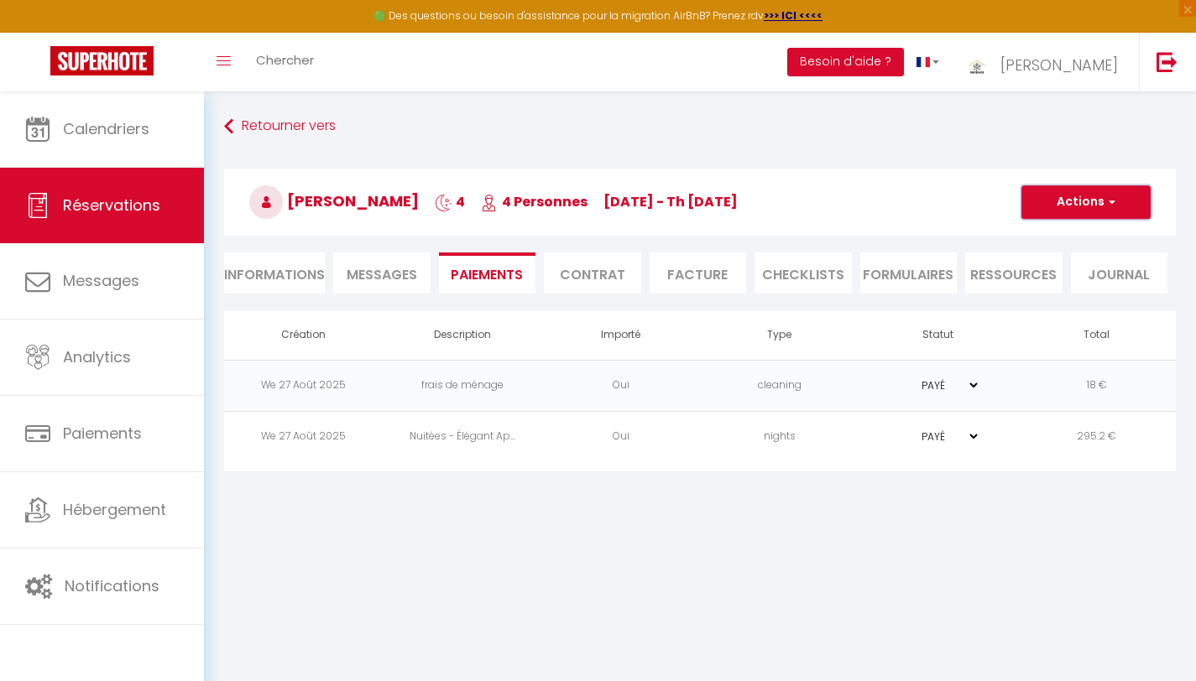
click at [1102, 206] on button "Actions" at bounding box center [1085, 202] width 129 height 34
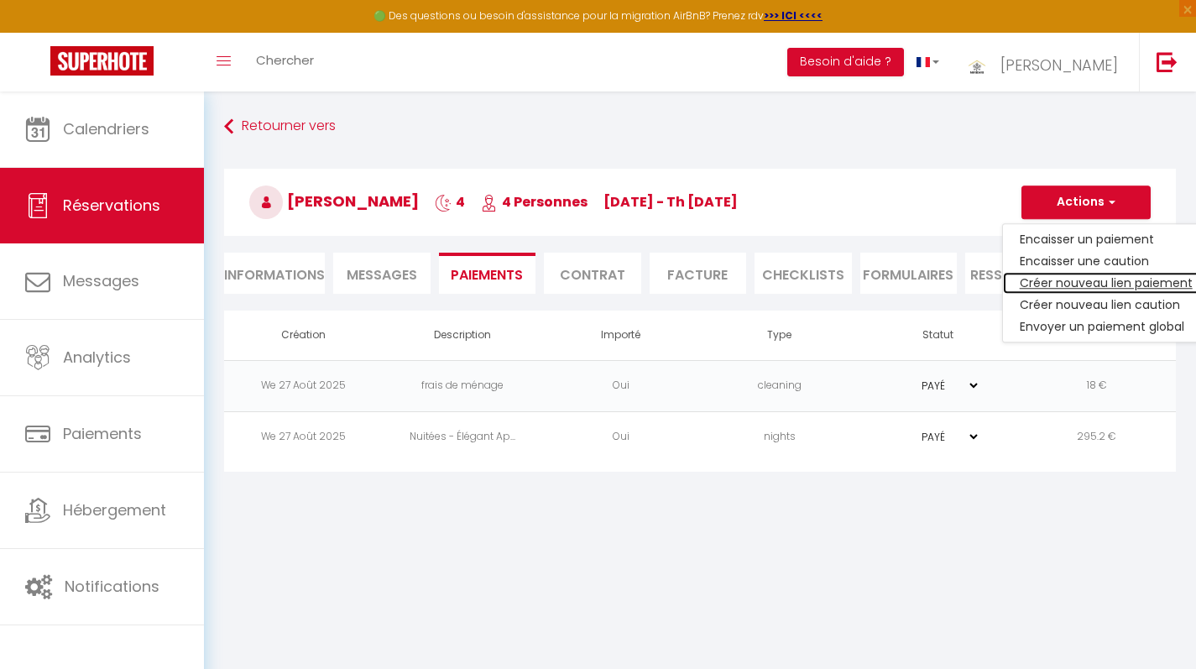
click at [1078, 281] on link "Créer nouveau lien paiement" at bounding box center [1106, 283] width 206 height 22
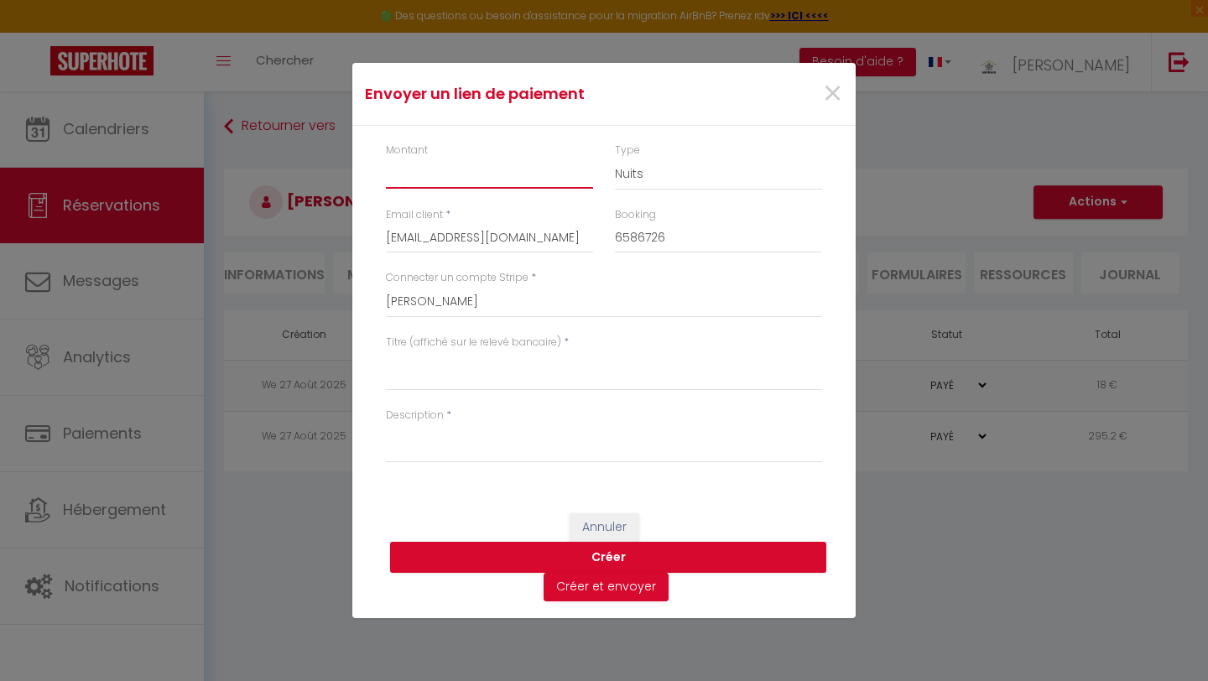
click at [439, 167] on input "Montant" at bounding box center [489, 174] width 207 height 30
type input "25"
click at [648, 176] on select "Nuits Frais de ménage Taxe de séjour Autre" at bounding box center [718, 175] width 207 height 32
select select "other"
click at [615, 159] on select "Nuits Frais de ménage Taxe de séjour Autre" at bounding box center [718, 175] width 207 height 32
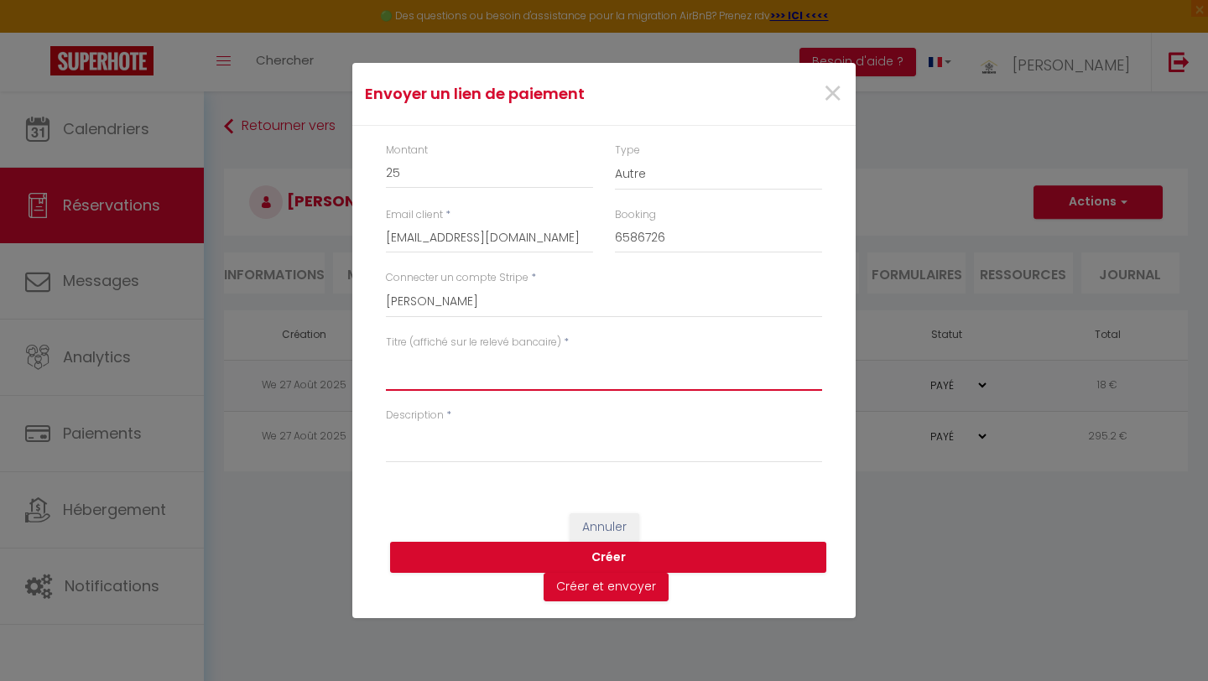
click at [473, 371] on textarea "Titre (affiché sur le relevé bancaire)" at bounding box center [604, 371] width 436 height 40
type textarea "Transfert"
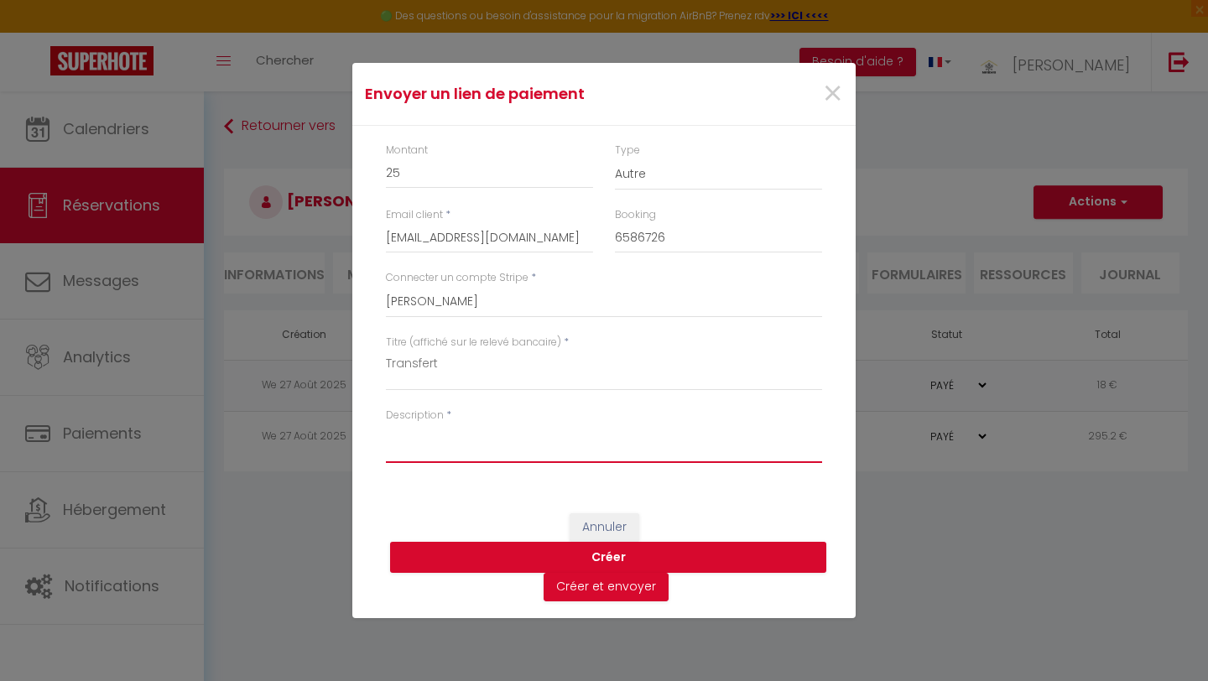
click at [446, 453] on textarea "Description" at bounding box center [604, 443] width 436 height 40
type textarea "Transfert aeroport logement"
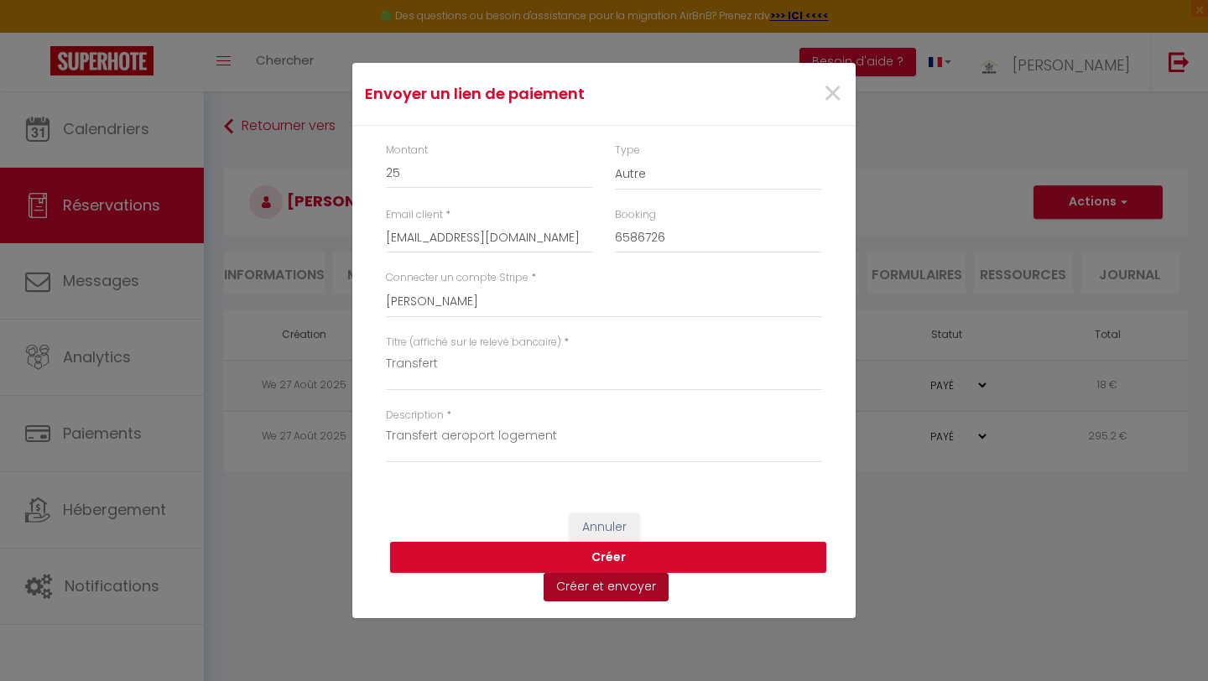
click at [602, 592] on button "Créer et envoyer" at bounding box center [606, 587] width 125 height 29
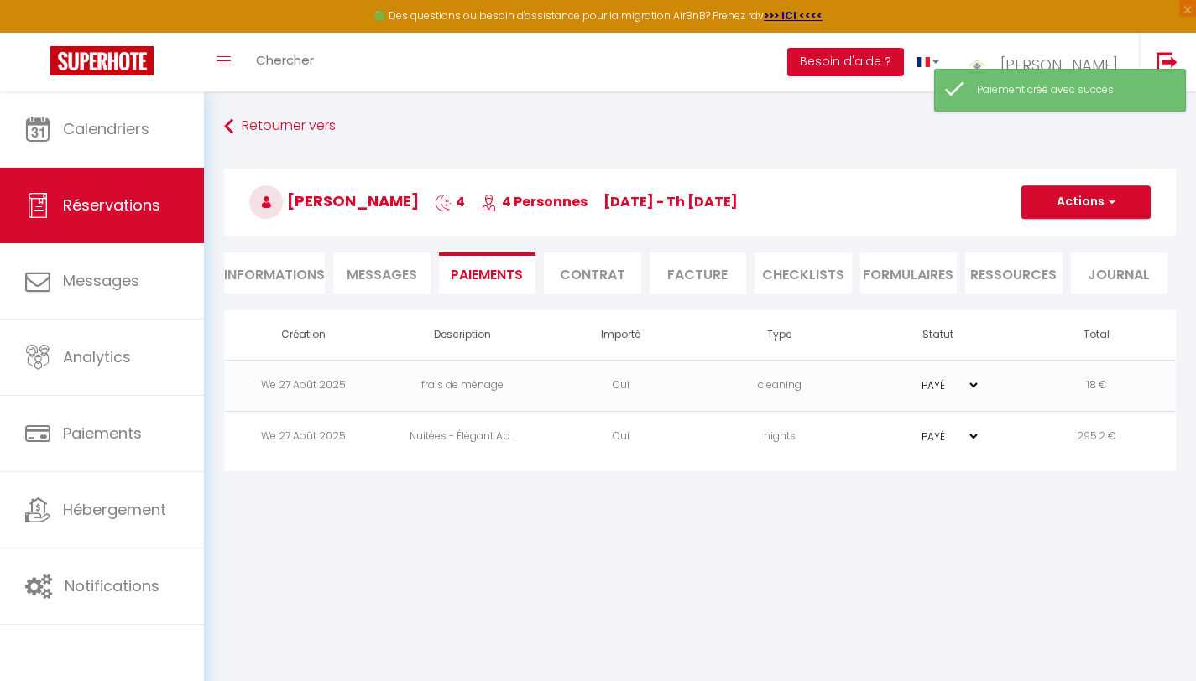
type input "[EMAIL_ADDRESS][DOMAIN_NAME]"
type input "Payment request"
type textarea "Hi, We invite you to click on the link below to make the payment: Title : Trans…"
select select "0"
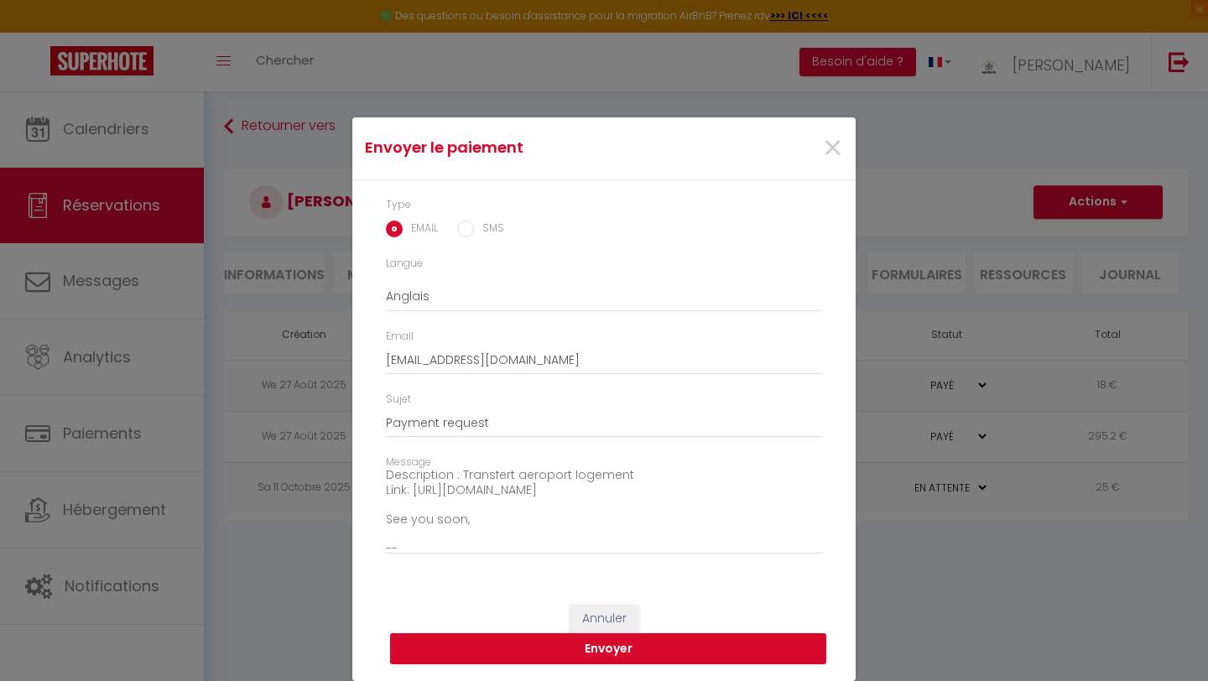
scroll to position [102, 0]
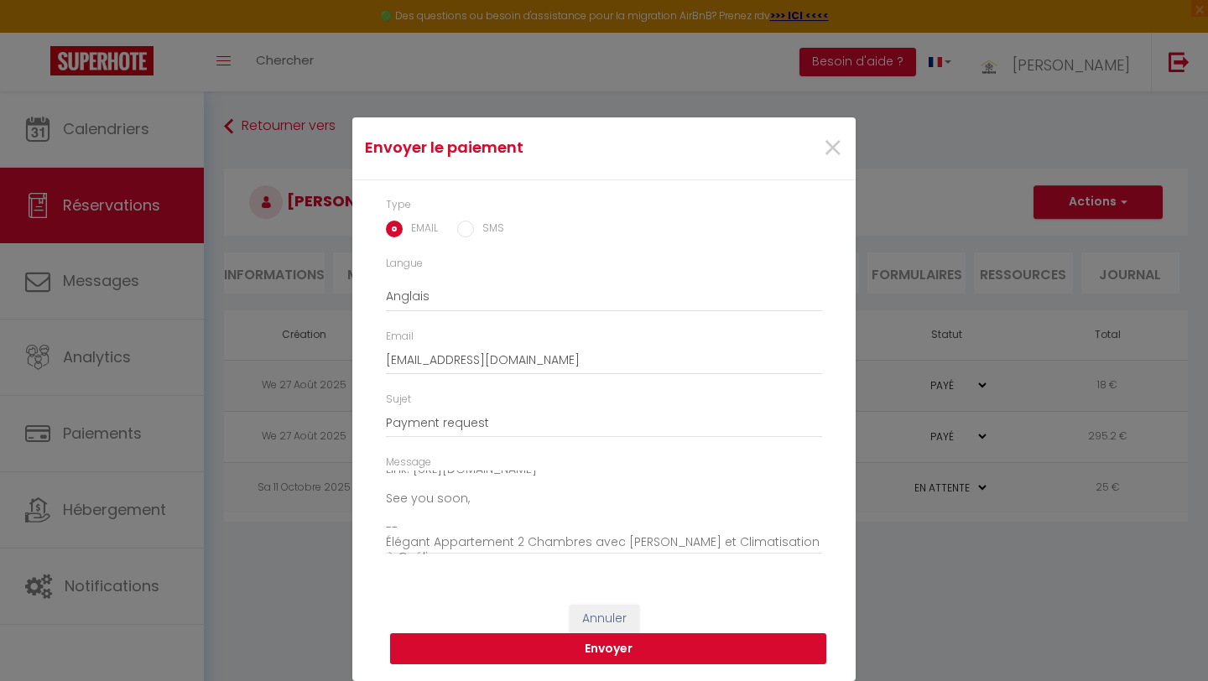
click at [590, 650] on button "Envoyer" at bounding box center [608, 650] width 436 height 32
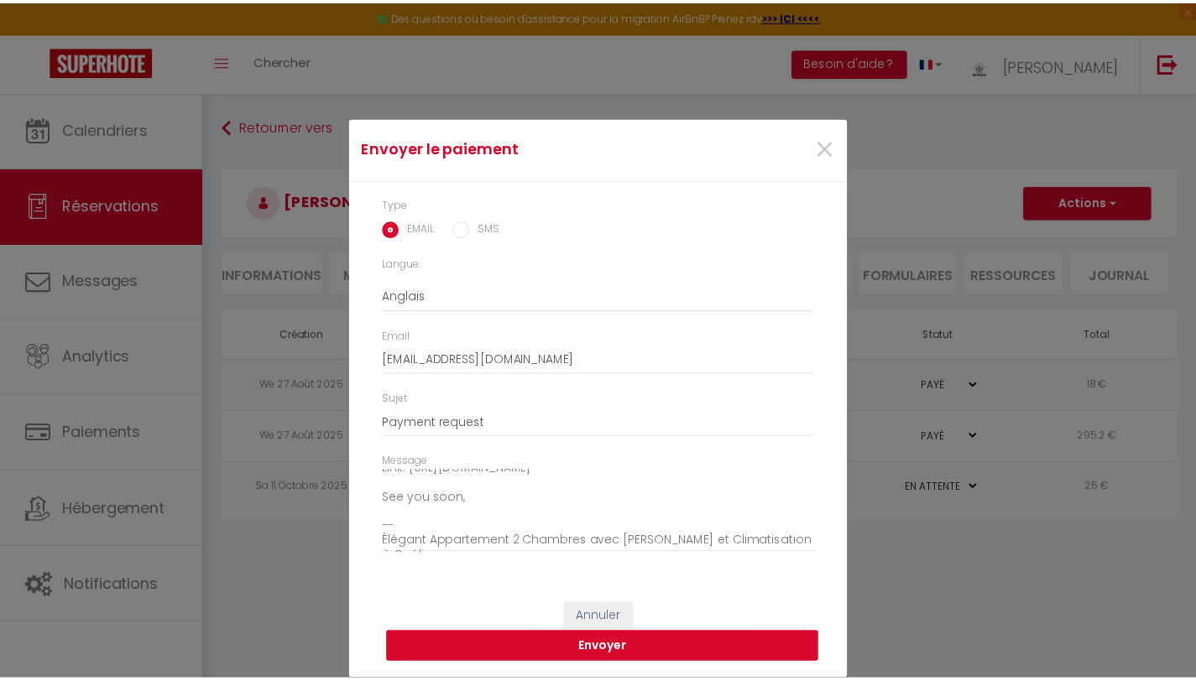
scroll to position [0, 0]
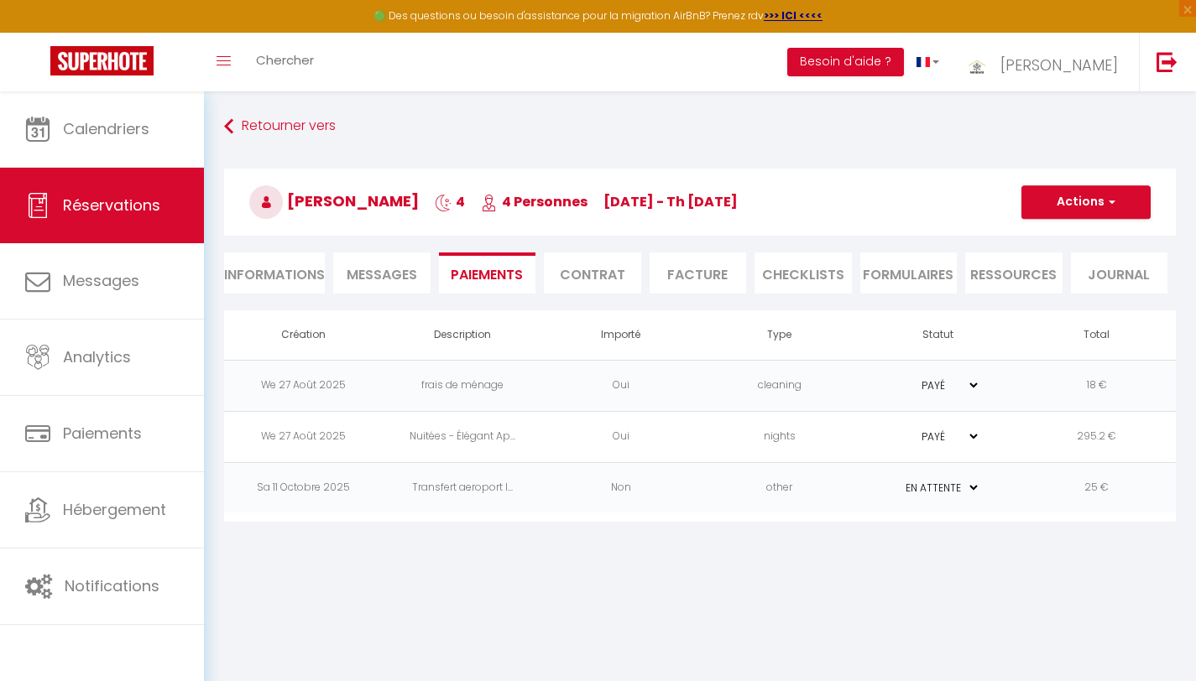
click at [405, 268] on span "Messages" at bounding box center [382, 274] width 70 height 19
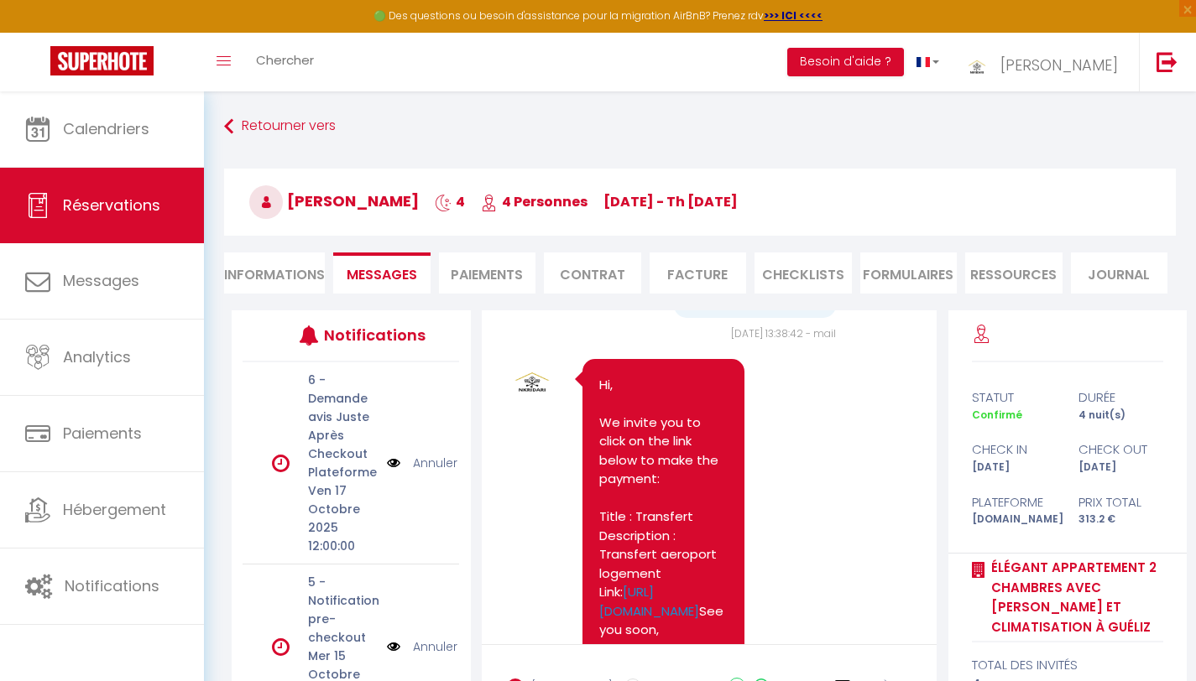
scroll to position [3403, 0]
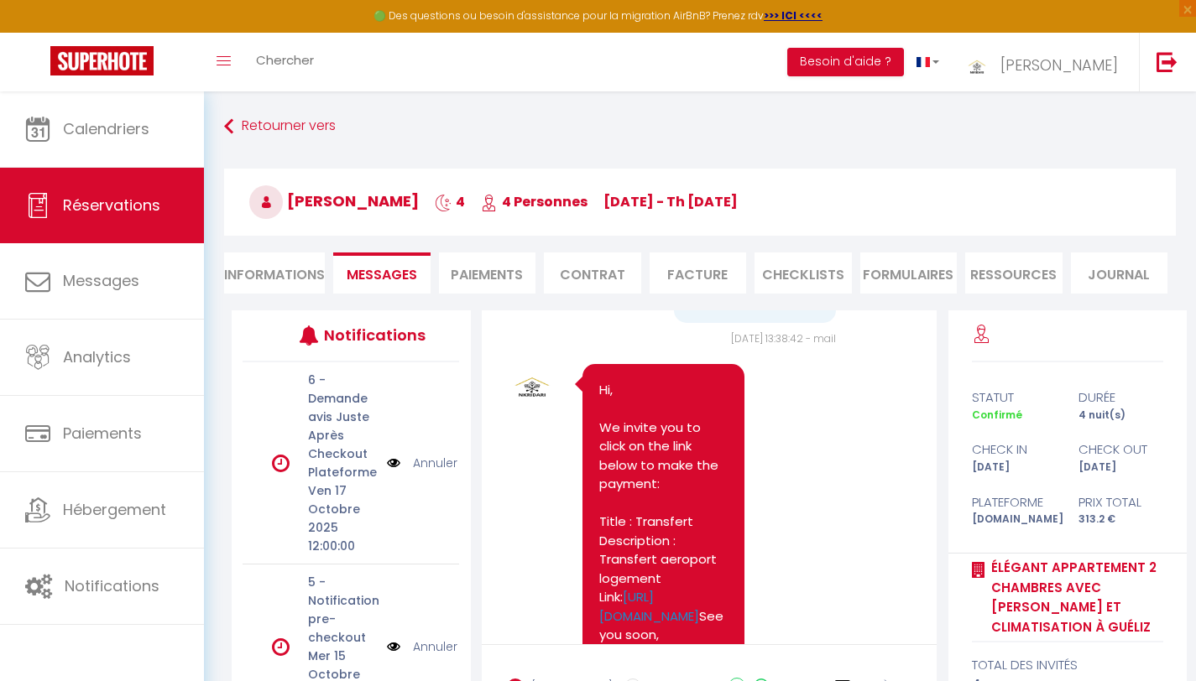
click at [653, 409] on pre "Hi, We invite you to click on the link below to make the payment: Title : Trans…" at bounding box center [663, 588] width 128 height 415
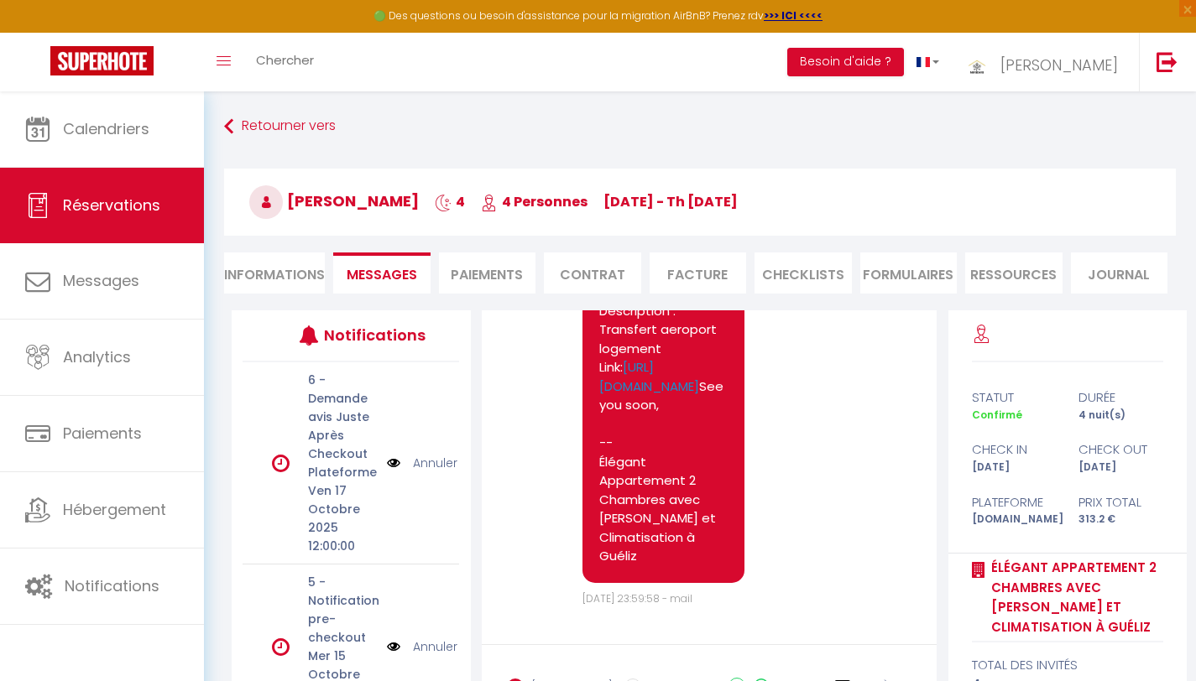
scroll to position [3690, 0]
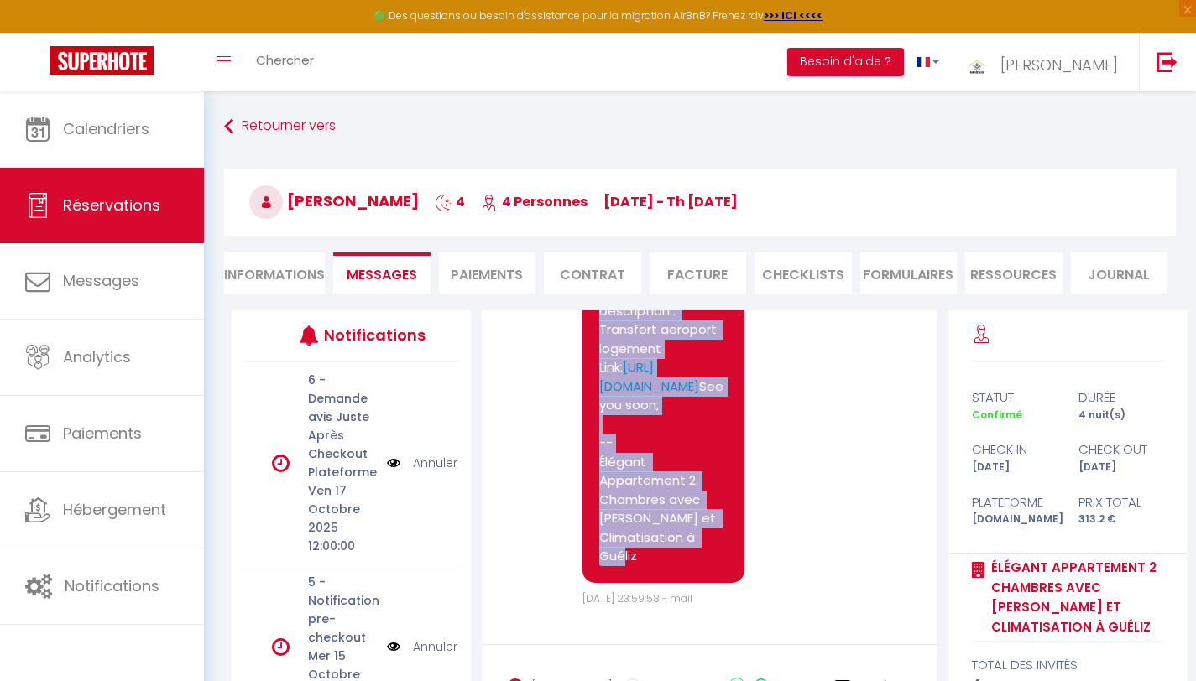
drag, startPoint x: 600, startPoint y: 360, endPoint x: 651, endPoint y: 564, distance: 210.3
click at [651, 564] on pre "Hi, We invite you to click on the link below to make the payment: Title : Trans…" at bounding box center [663, 358] width 128 height 415
copy pre "Hi, We invite you to click on the link below to make the payment: Title : Trans…"
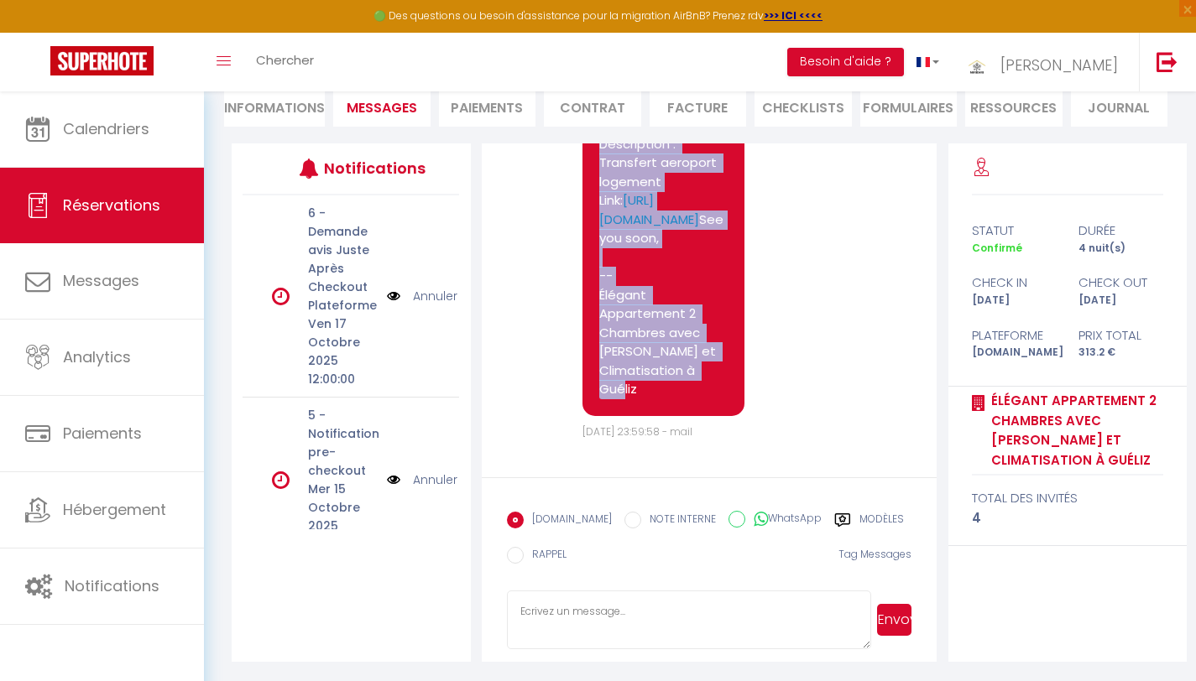
scroll to position [167, 0]
click at [728, 521] on input "WhatsApp" at bounding box center [736, 519] width 17 height 17
radio input "true"
radio input "false"
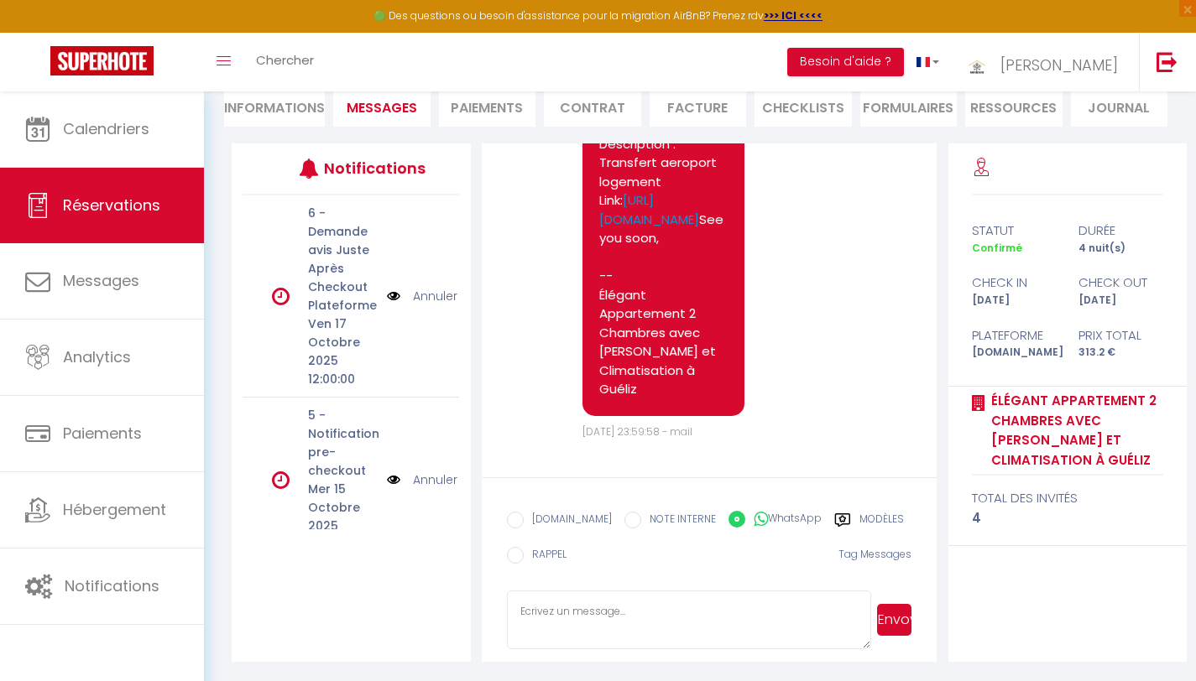
click at [588, 621] on textarea at bounding box center [689, 620] width 365 height 59
paste textarea "Hi, We invite you to click on the link below to make the payment: Title : Trans…"
type textarea "Hi, We invite you to click on the link below to make the payment: Title : Trans…"
click at [894, 620] on button "Envoyer" at bounding box center [894, 620] width 34 height 32
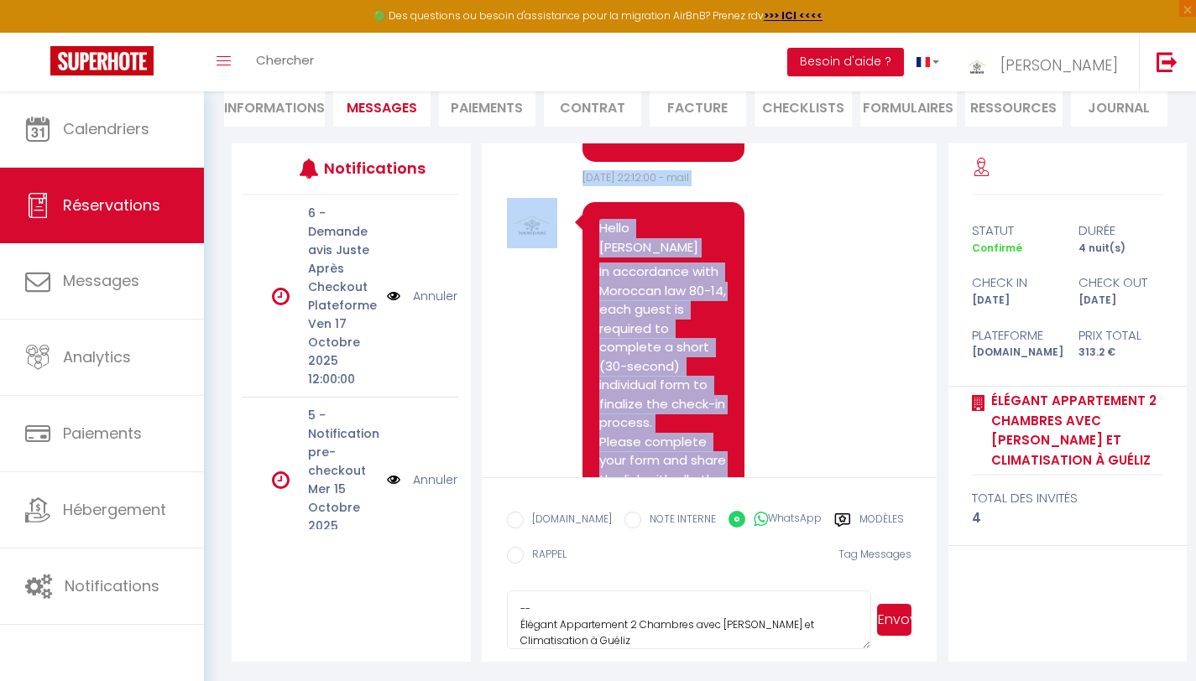
scroll to position [563, 0]
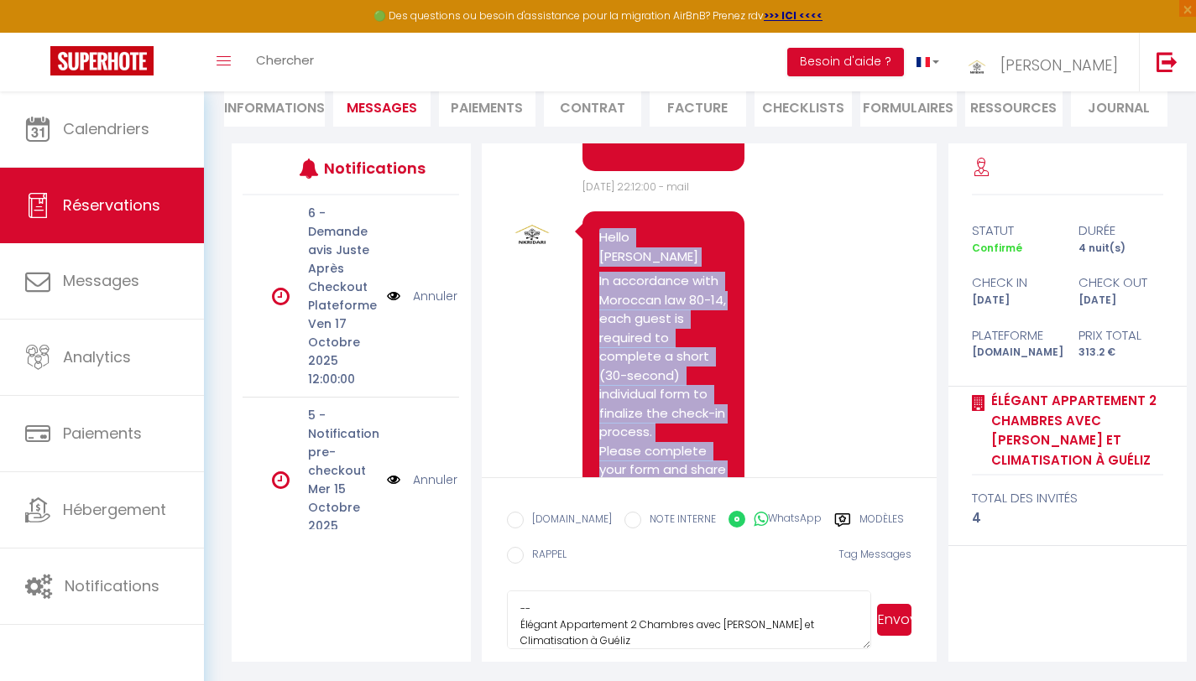
drag, startPoint x: 668, startPoint y: 363, endPoint x: 594, endPoint y: 217, distance: 164.4
click at [594, 217] on div "Hello Matteo In accordance with Moroccan law 80-14, each guest is required to c…" at bounding box center [663, 682] width 162 height 943
copy pre "Hello Matteo In accordance with Moroccan law 80-14, each guest is required to c…"
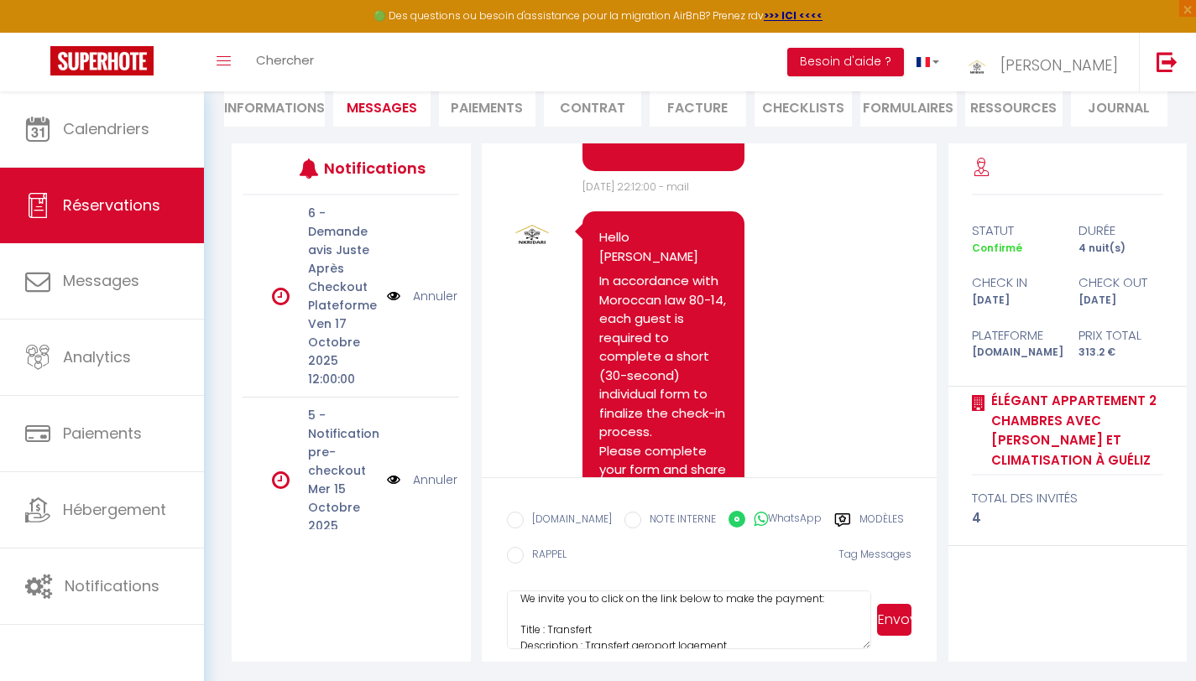
scroll to position [0, 0]
drag, startPoint x: 615, startPoint y: 642, endPoint x: 510, endPoint y: 589, distance: 117.5
click at [510, 589] on form "Booking.com NOTE INTERNE WhatsApp Modèles 12 « ‹ » › Oct 2025 2020 ~ 2030 Dim L…" at bounding box center [710, 570] width 456 height 185
paste textarea "Hello Matteo In accordance with Moroccan law 80-14, each guest is required to c…"
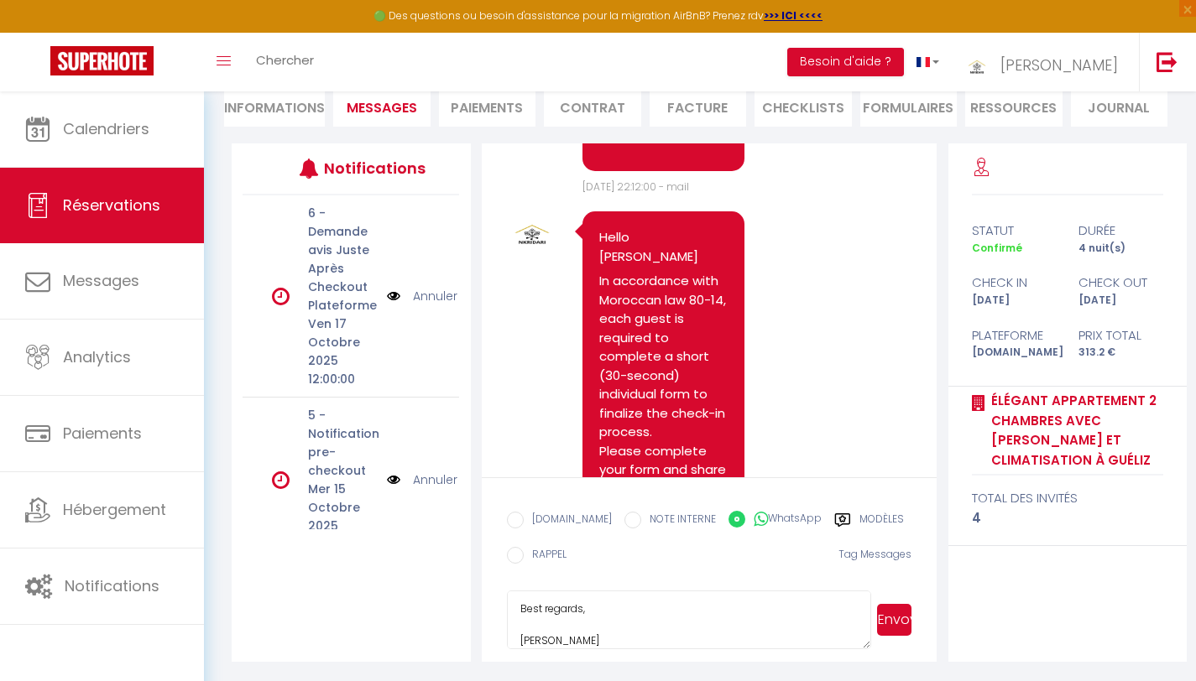
type textarea "Hello Matteo In accordance with Moroccan law 80-14, each guest is required to c…"
click at [899, 620] on button "Envoyer" at bounding box center [894, 620] width 34 height 32
